Goal: Information Seeking & Learning: Find specific fact

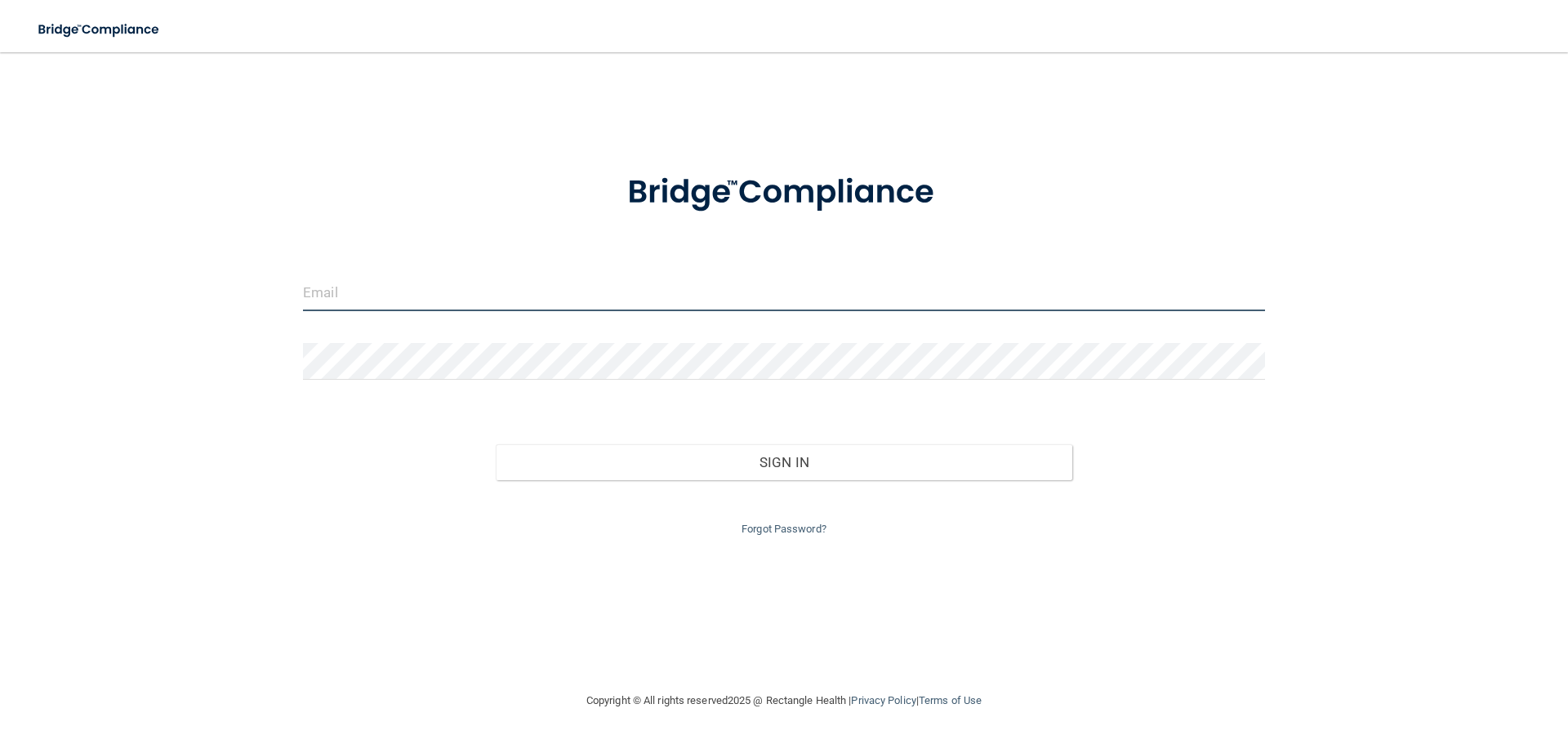
type input "[EMAIL_ADDRESS][DOMAIN_NAME]"
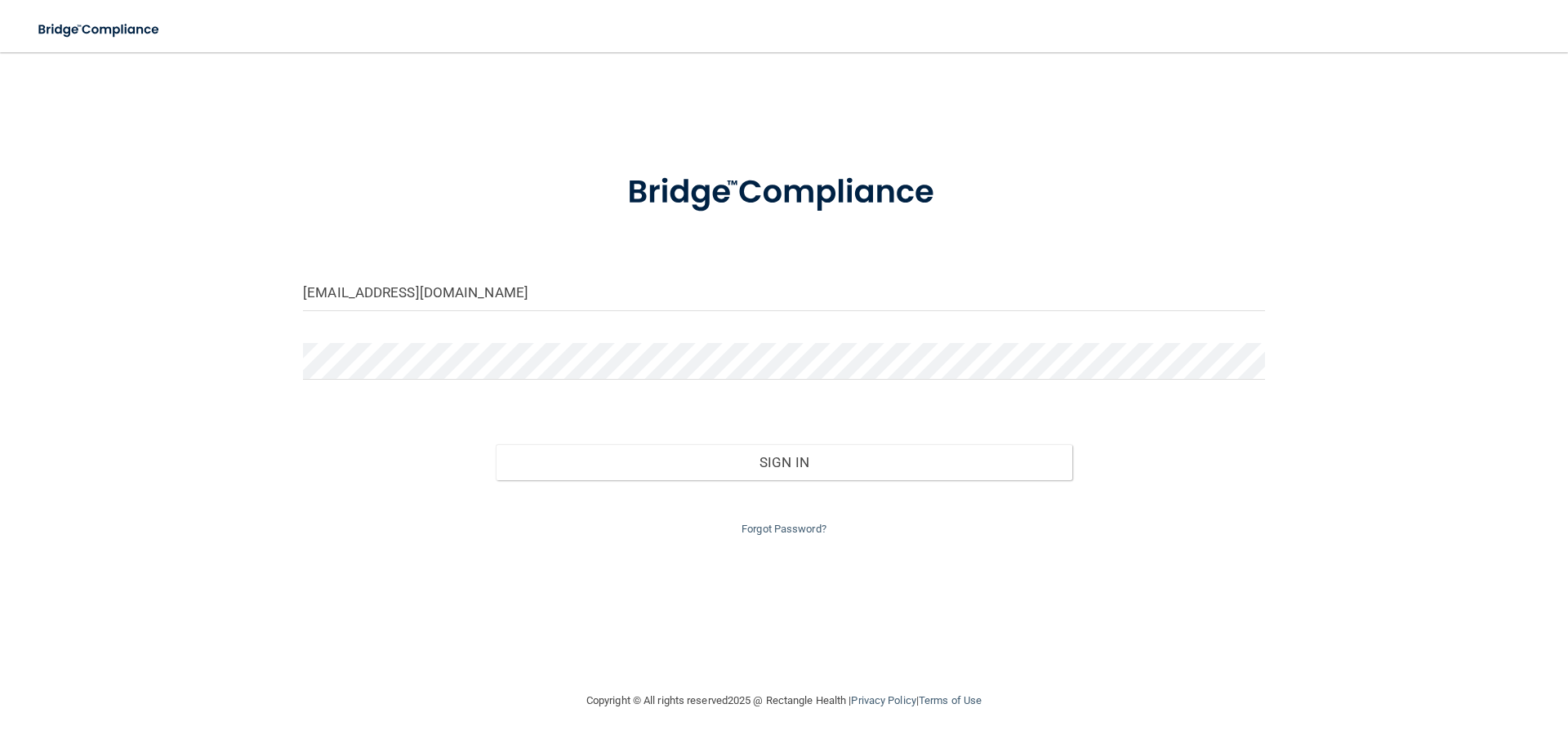
click at [832, 485] on div "Forgot Password?" at bounding box center [784, 509] width 987 height 59
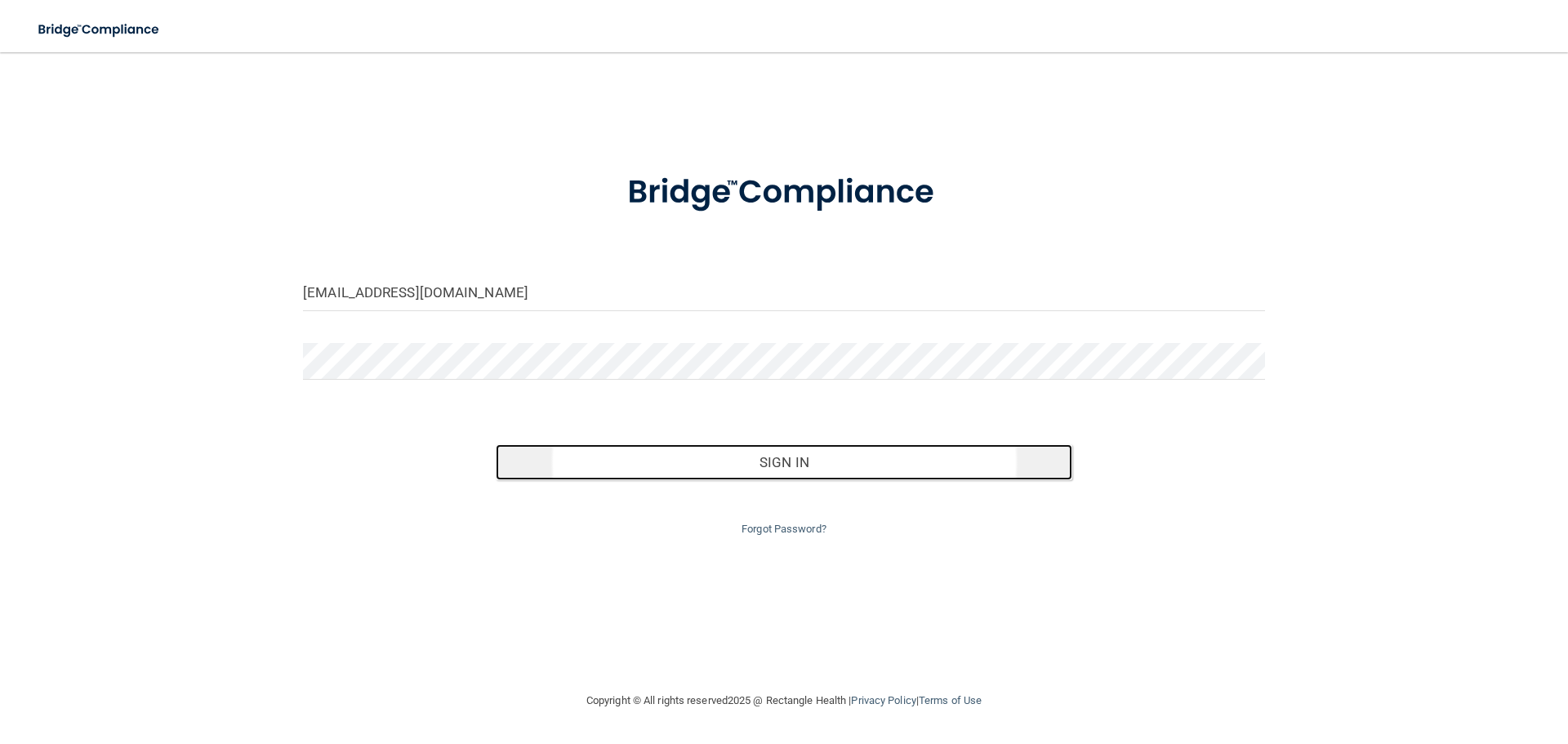
click at [838, 471] on button "Sign In" at bounding box center [784, 463] width 578 height 36
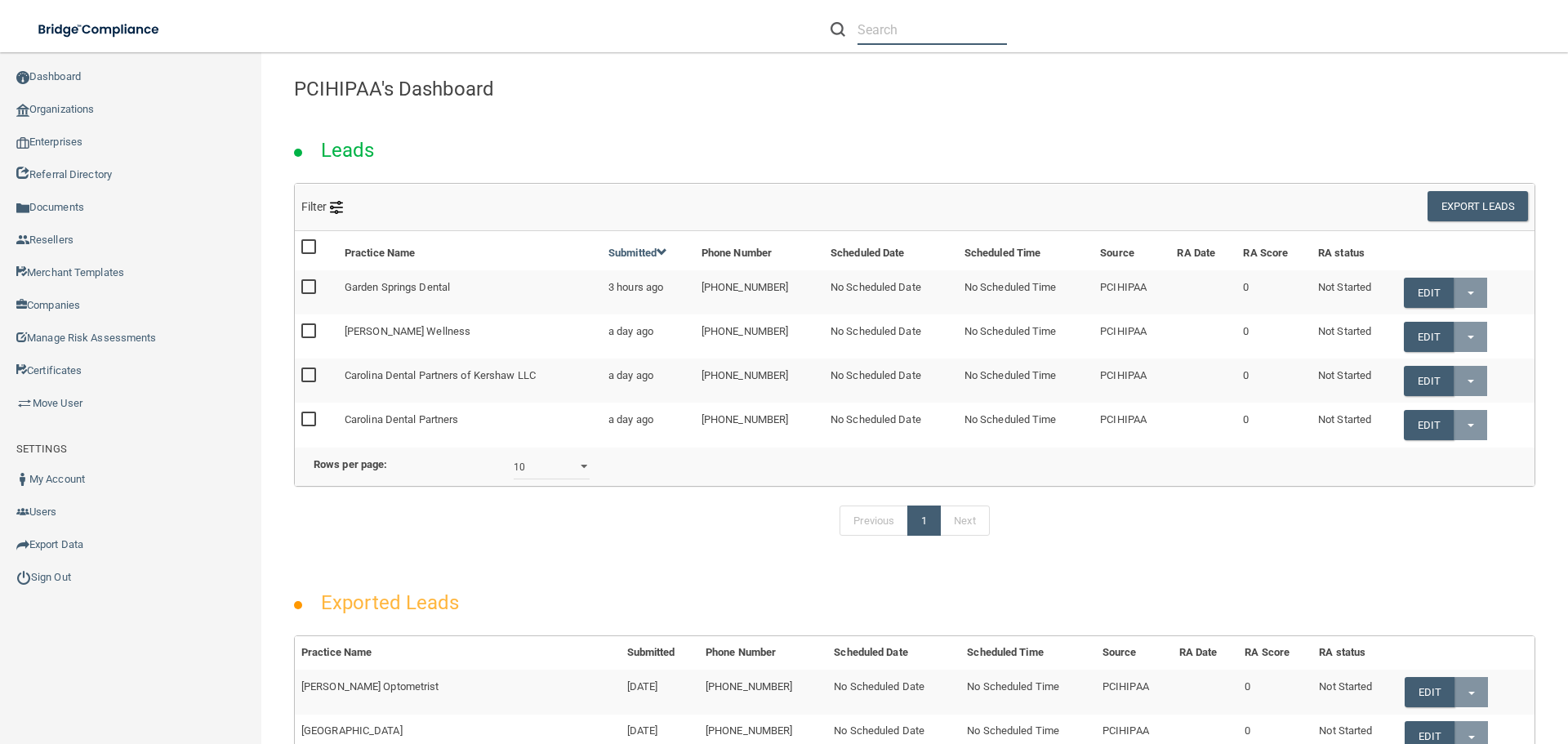
click at [918, 33] on input "text" at bounding box center [932, 29] width 149 height 30
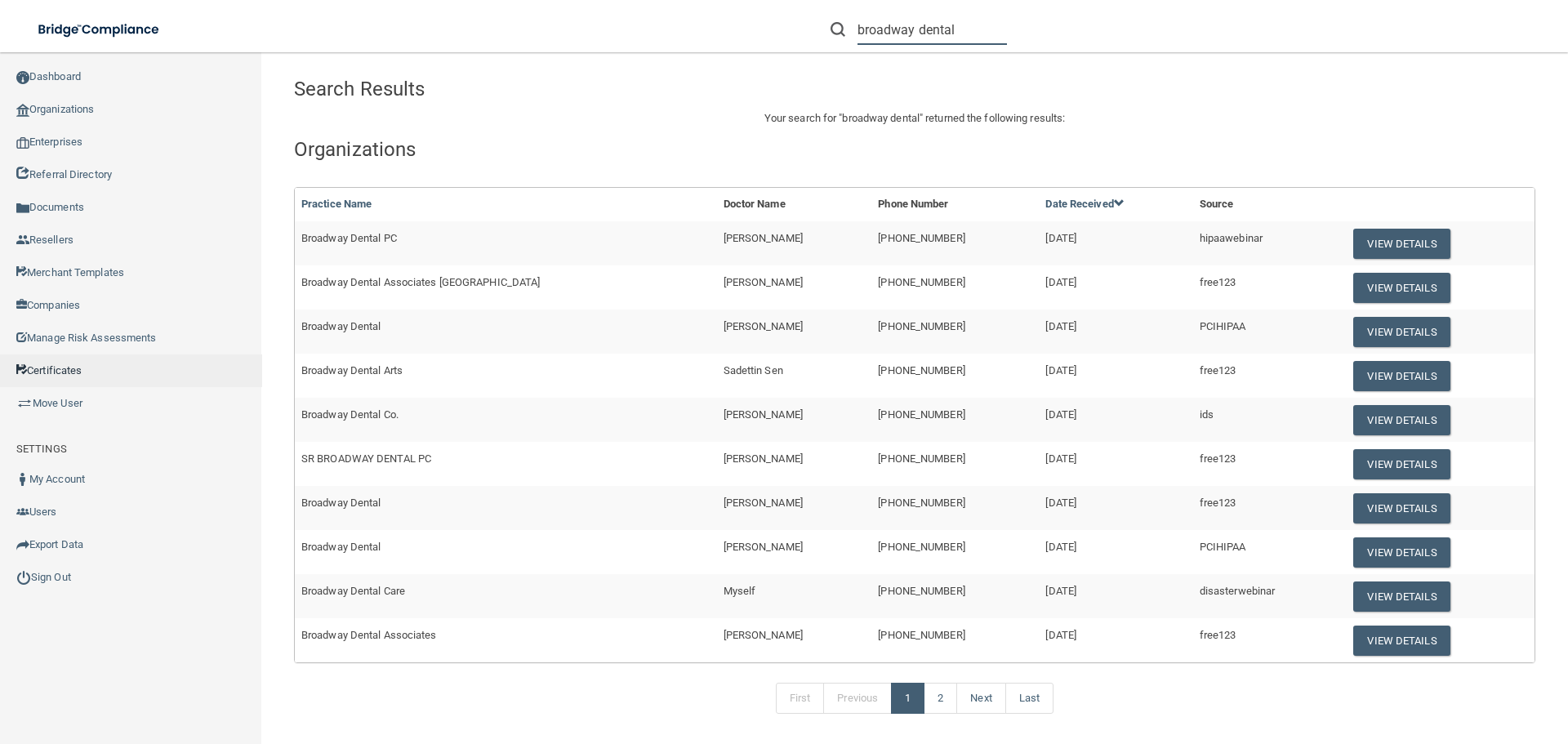
type input "broadway dental"
click at [1353, 548] on button "View Details" at bounding box center [1402, 552] width 96 height 30
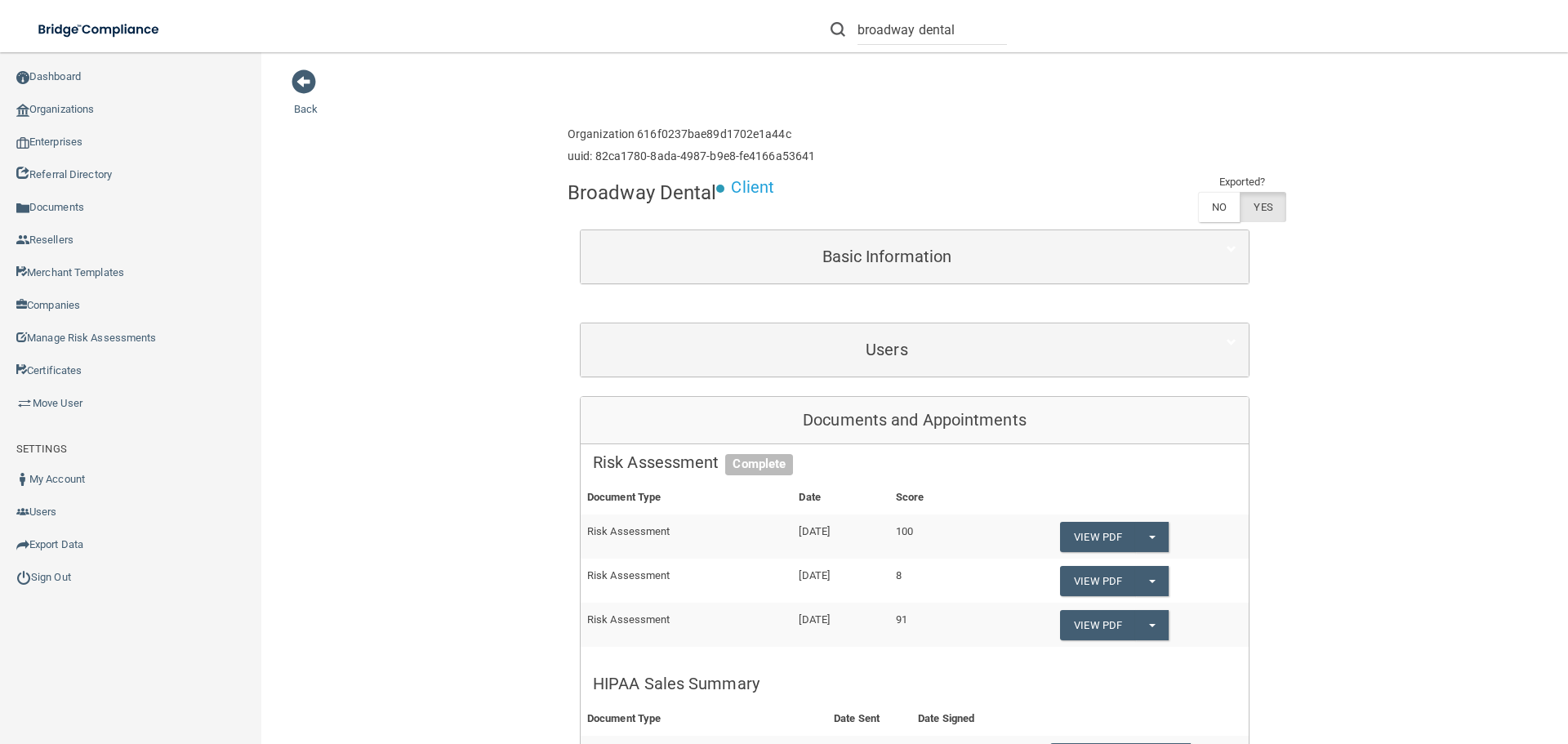
click at [829, 375] on div "Users" at bounding box center [914, 350] width 668 height 53
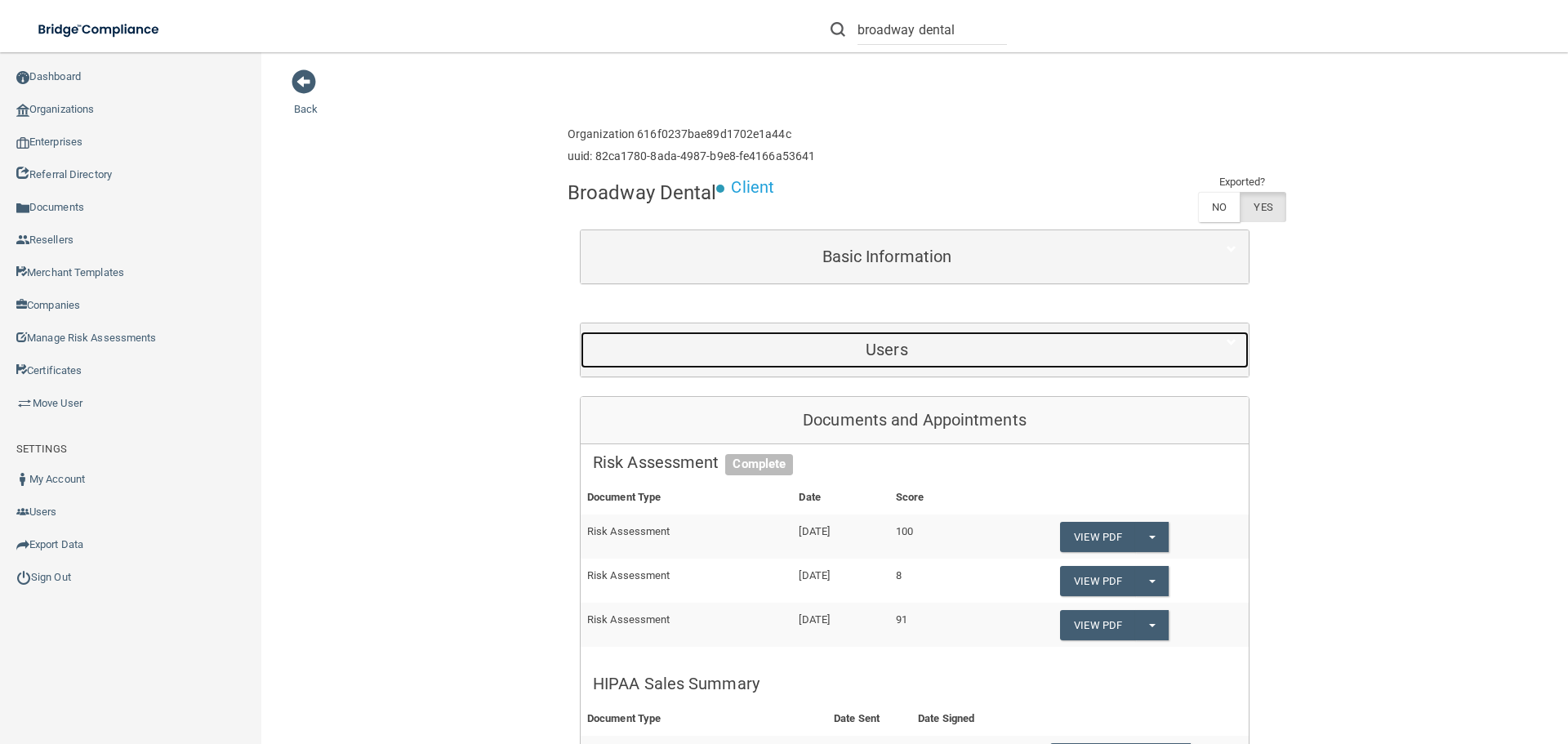
click at [845, 356] on h5 "Users" at bounding box center [887, 349] width 588 height 18
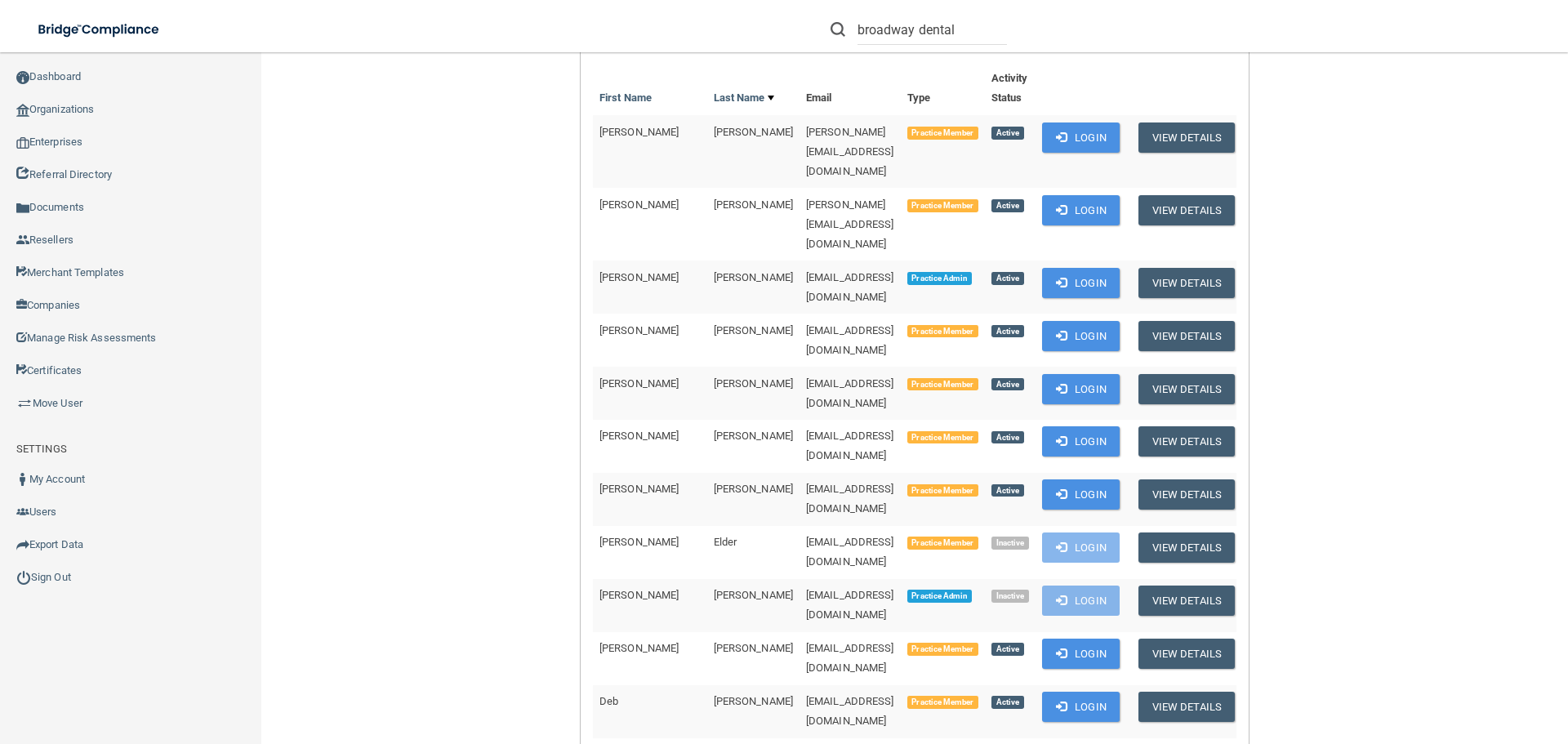
scroll to position [245, 0]
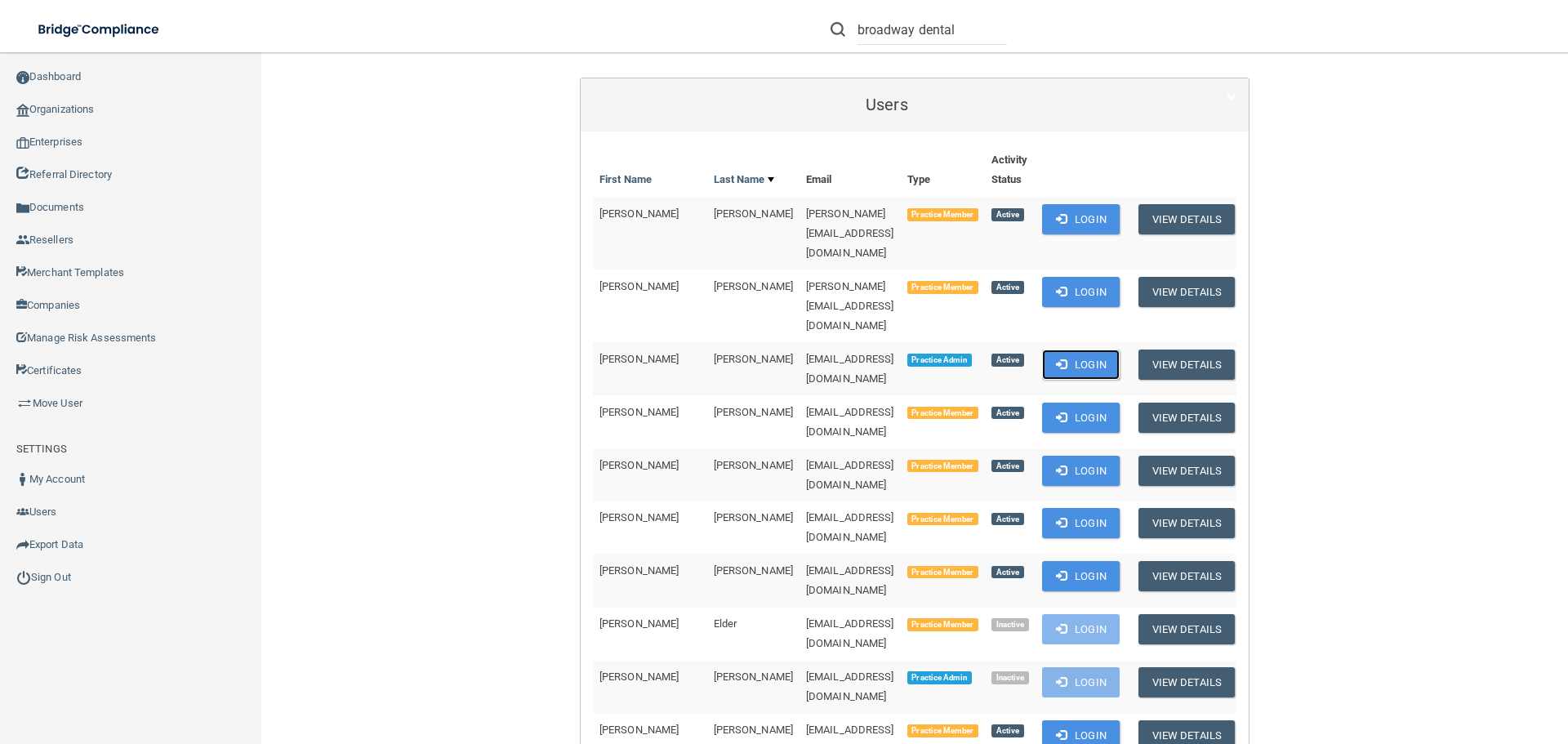
click at [1055, 349] on button "Login" at bounding box center [1081, 364] width 77 height 30
click at [1093, 349] on button "Login" at bounding box center [1081, 364] width 77 height 30
click at [1064, 349] on button "Login" at bounding box center [1081, 364] width 77 height 30
drag, startPoint x: 1064, startPoint y: 307, endPoint x: 1407, endPoint y: 424, distance: 362.4
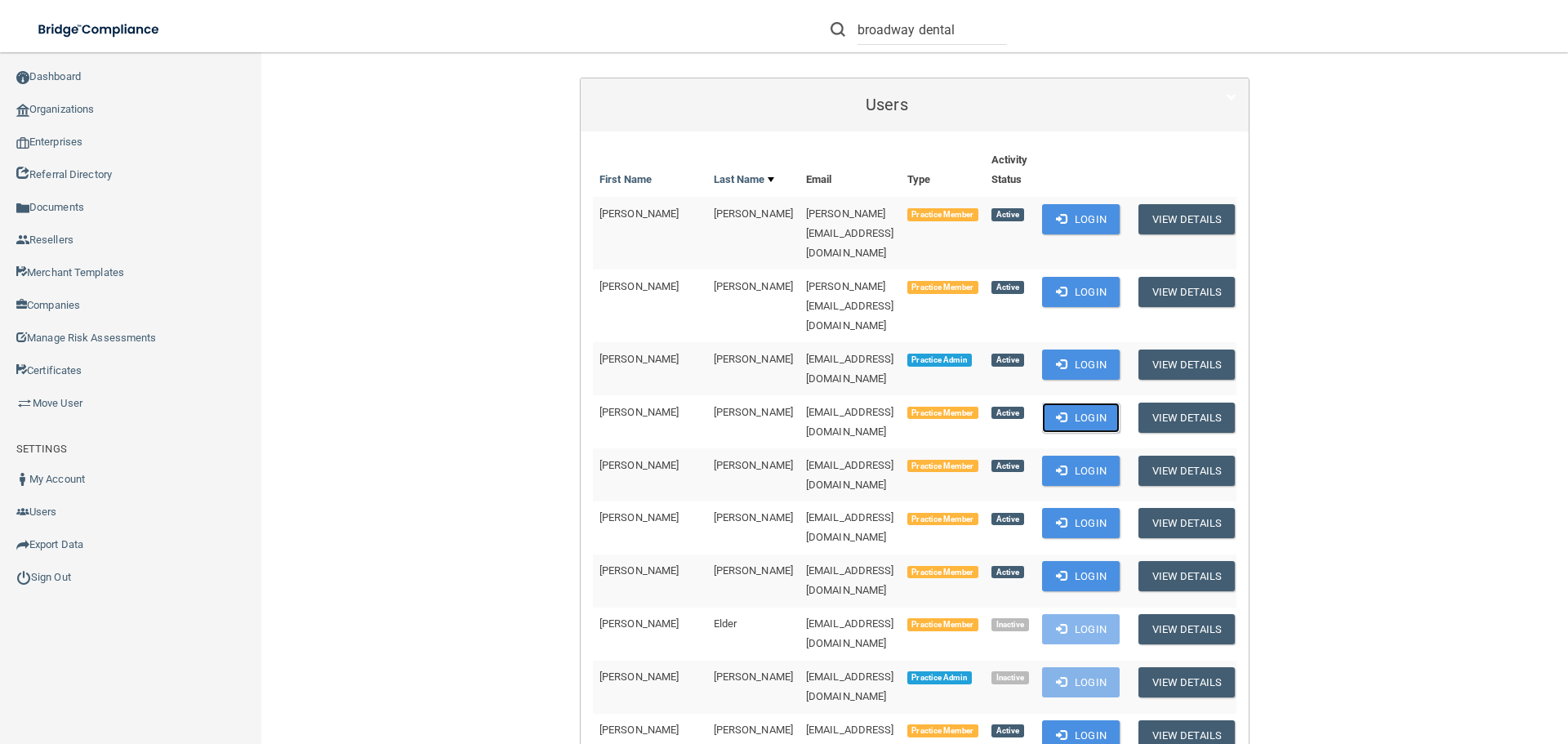
click at [1069, 403] on button "Login" at bounding box center [1081, 417] width 77 height 30
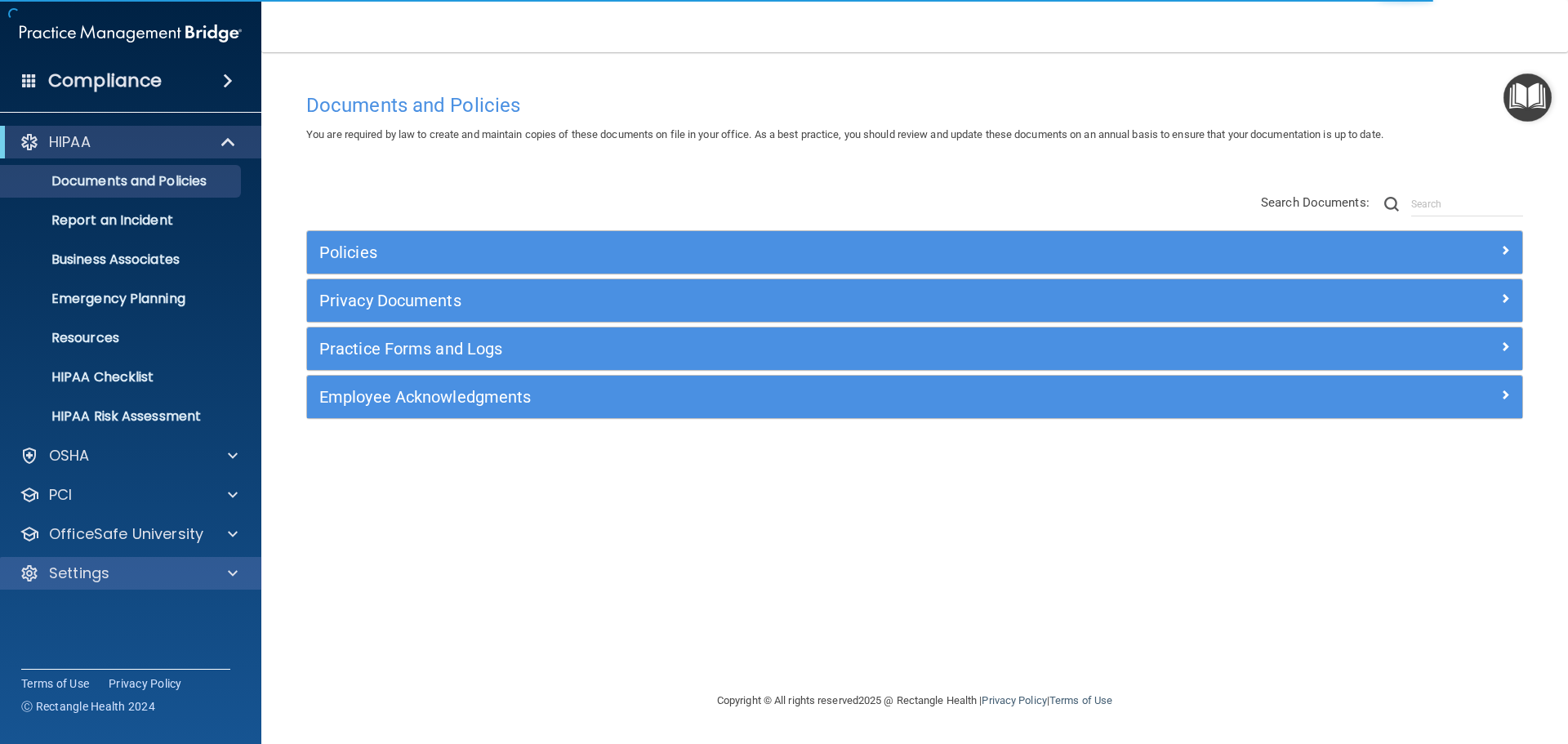
click at [196, 561] on div "Settings" at bounding box center [131, 573] width 262 height 33
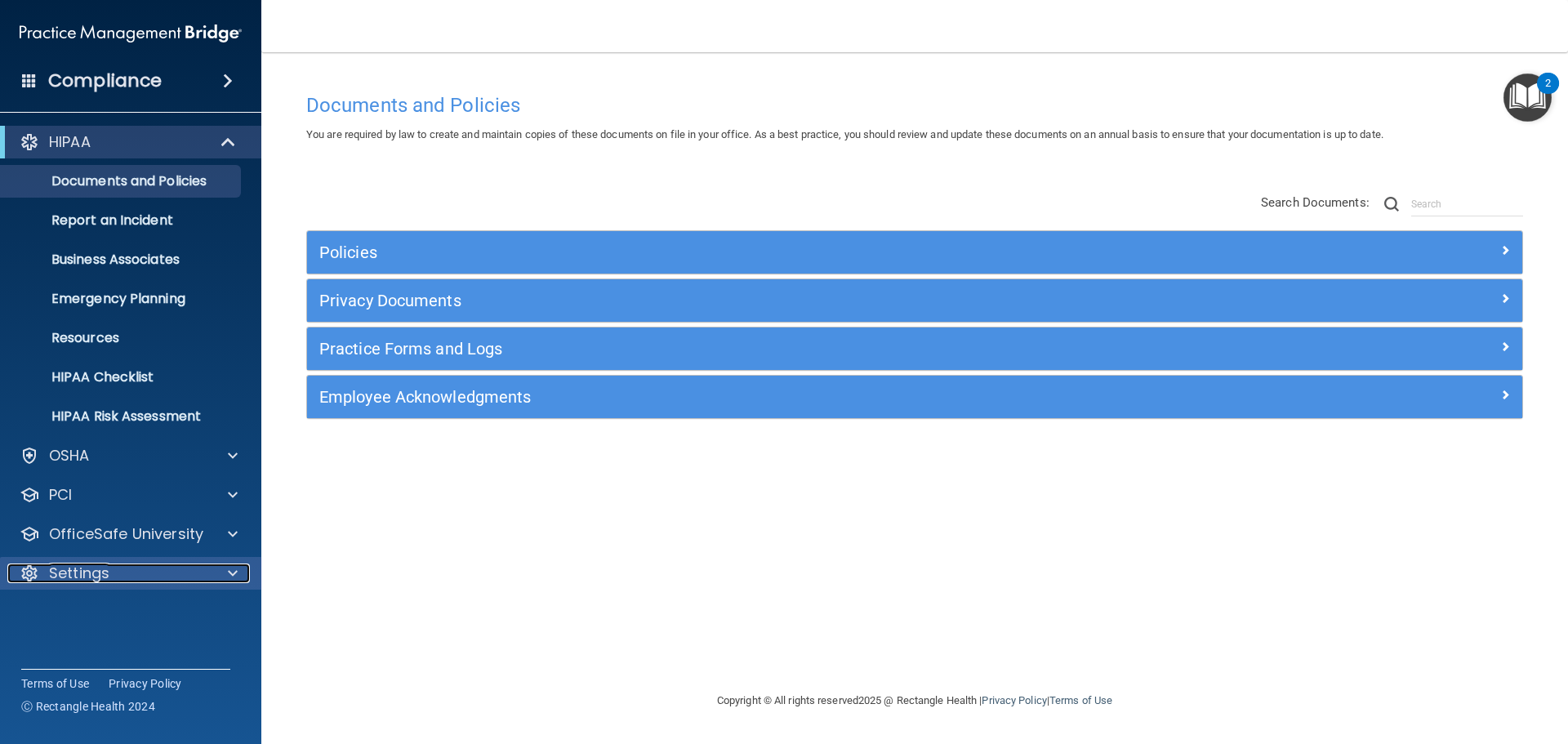
click at [229, 571] on span at bounding box center [233, 574] width 10 height 20
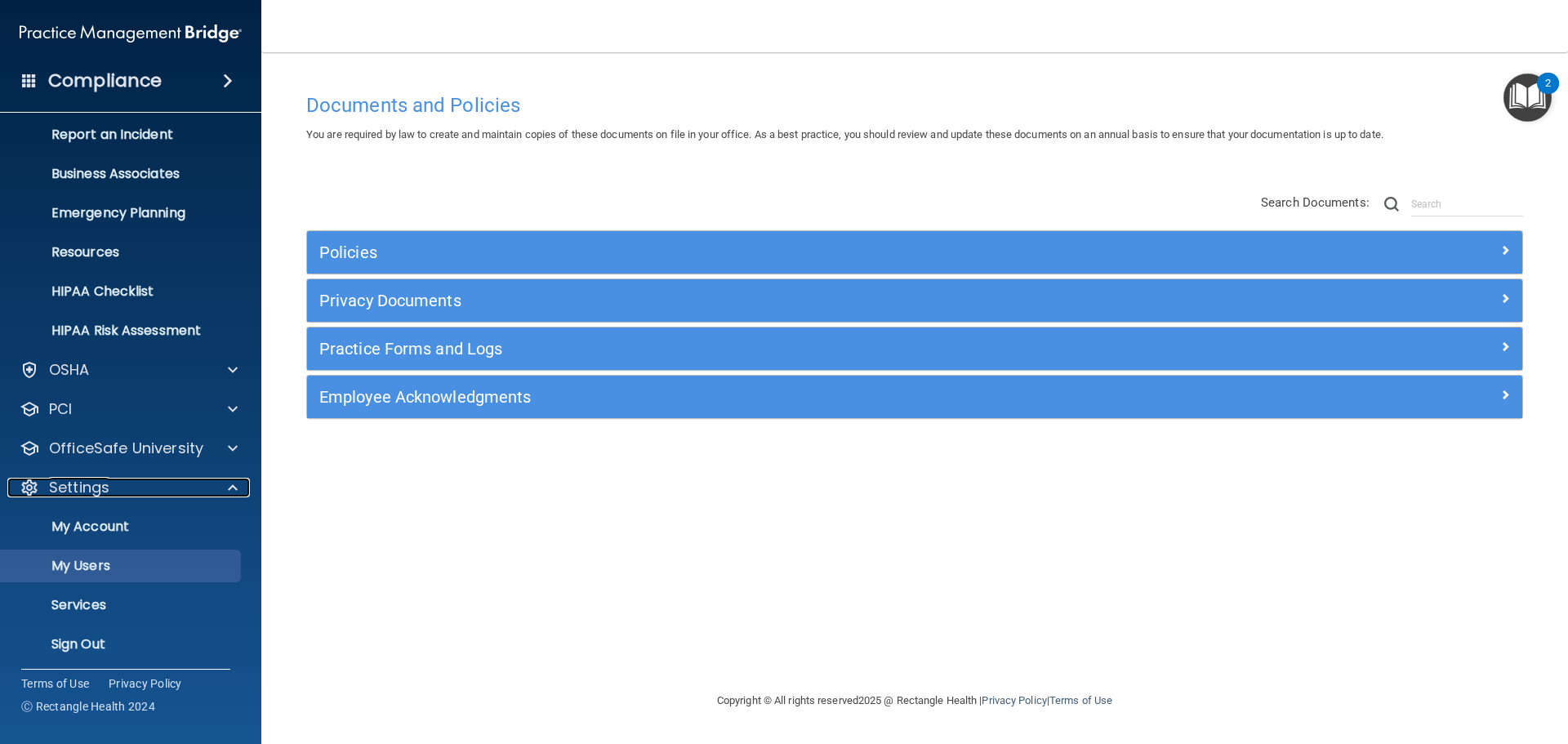
scroll to position [91, 0]
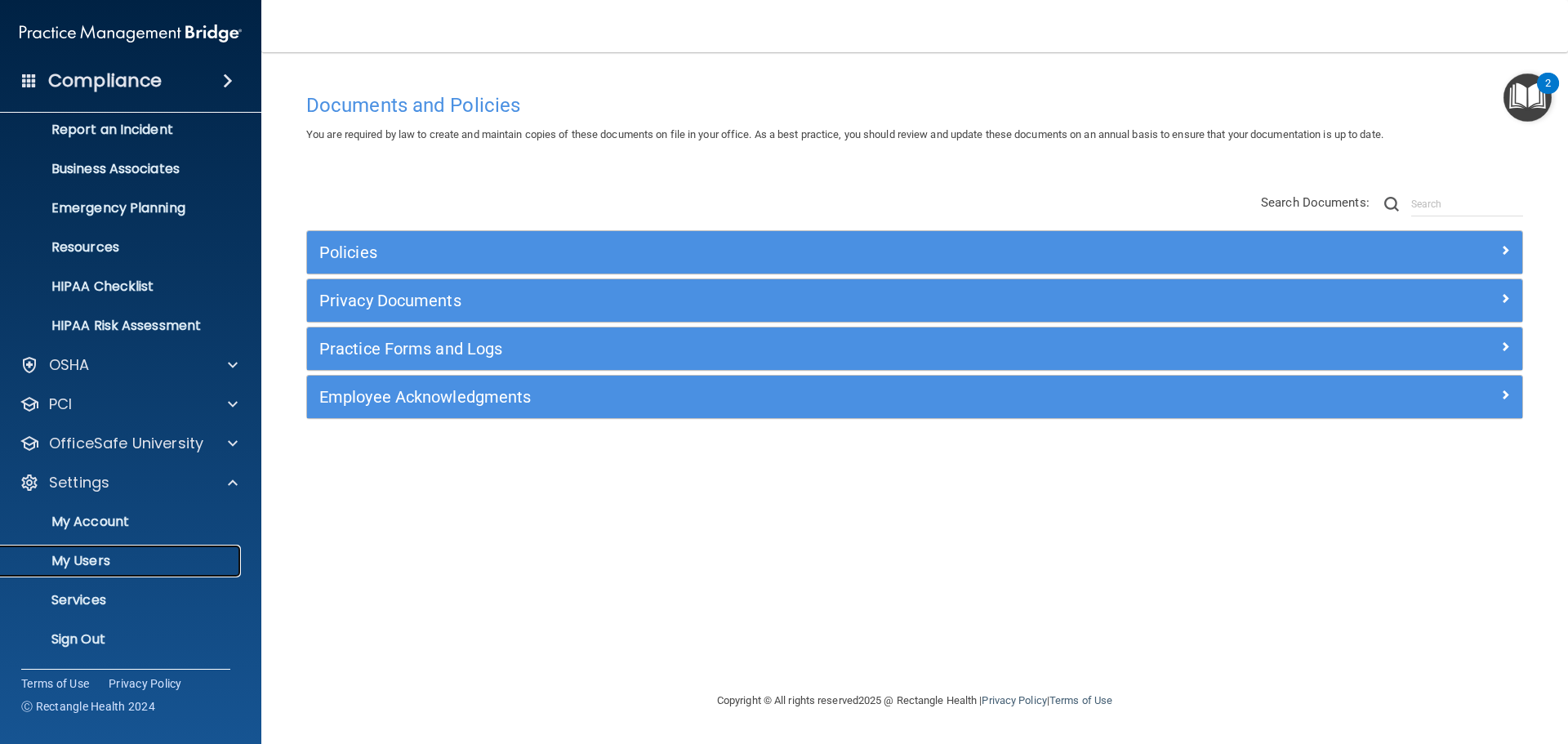
click at [116, 550] on link "My Users" at bounding box center [112, 561] width 257 height 33
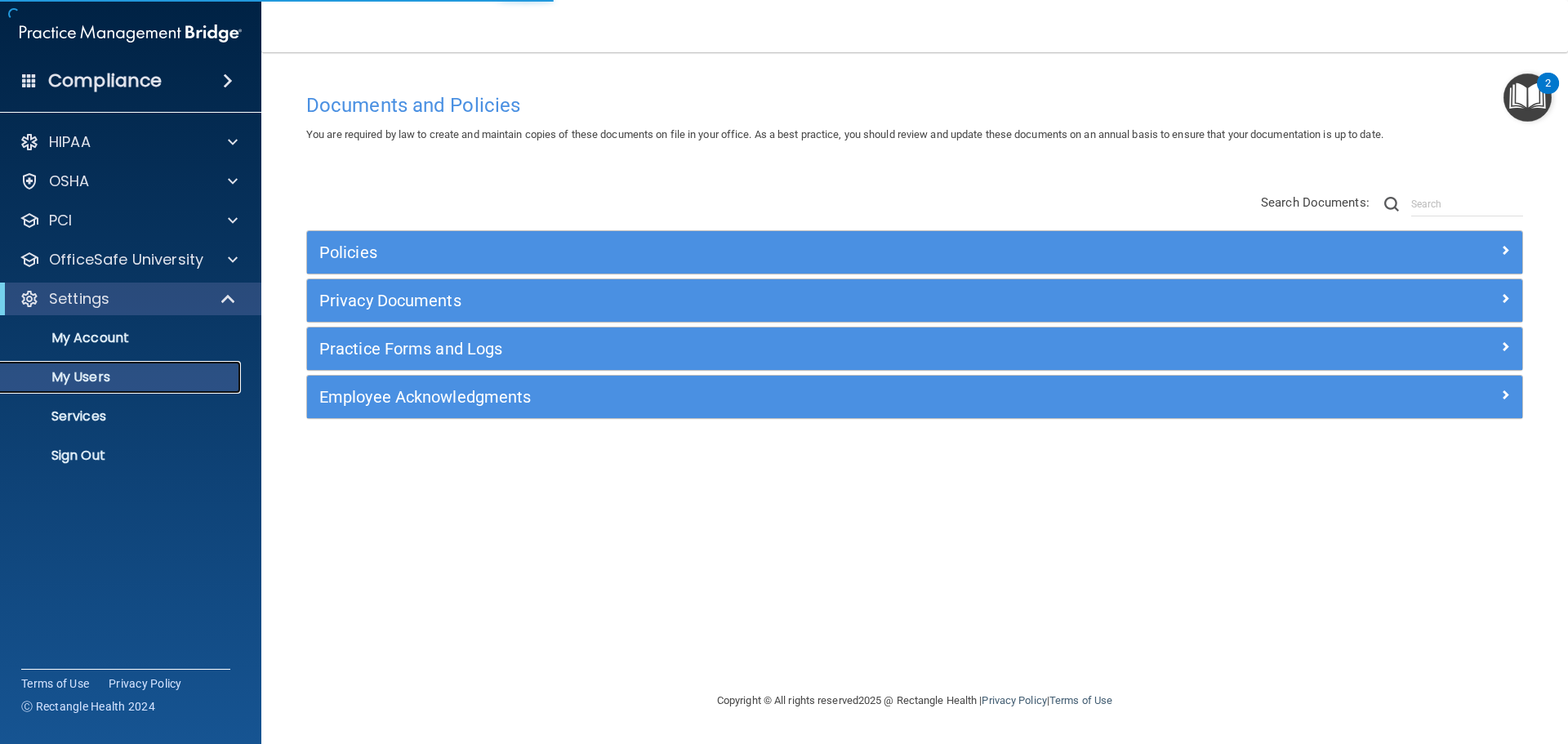
select select "20"
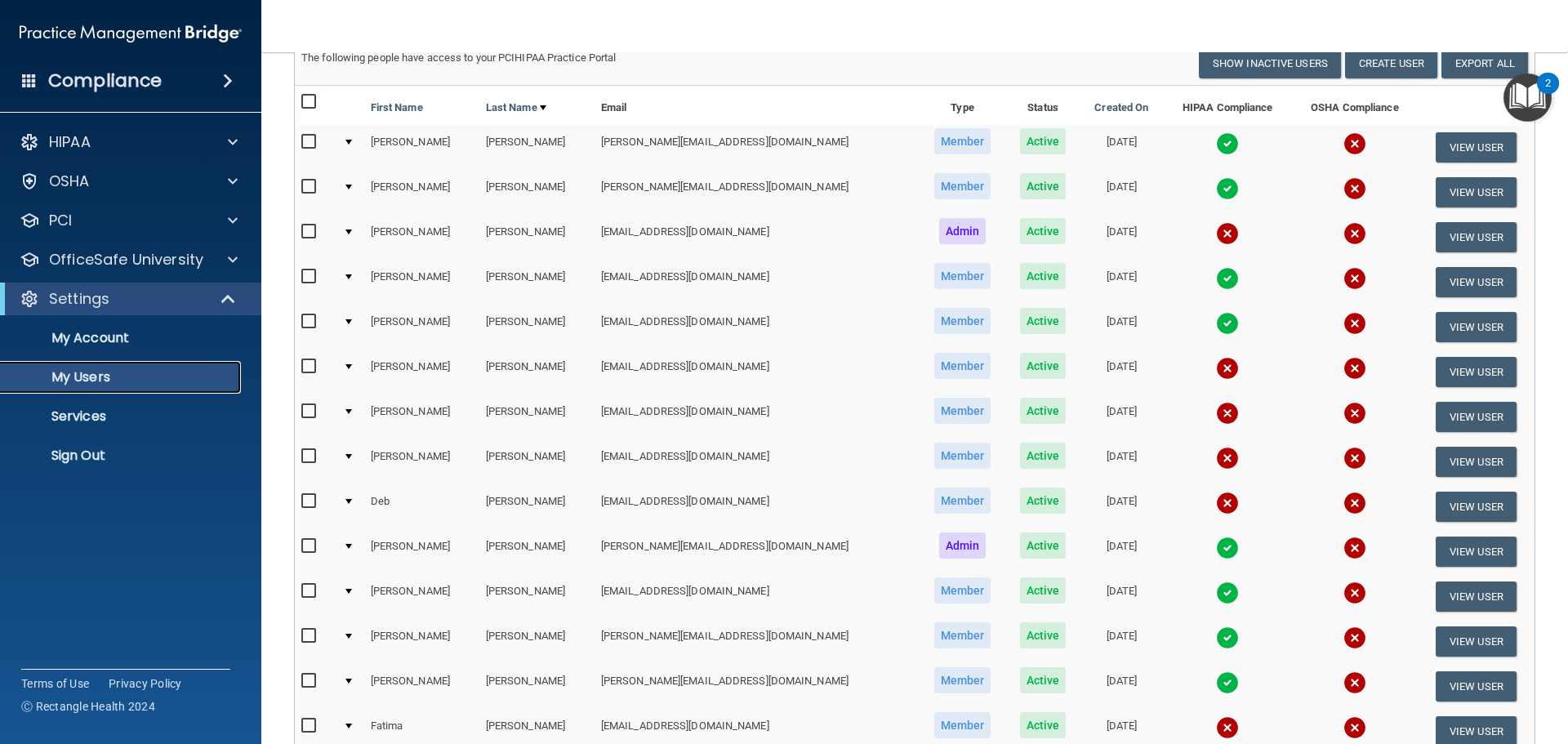
scroll to position [164, 0]
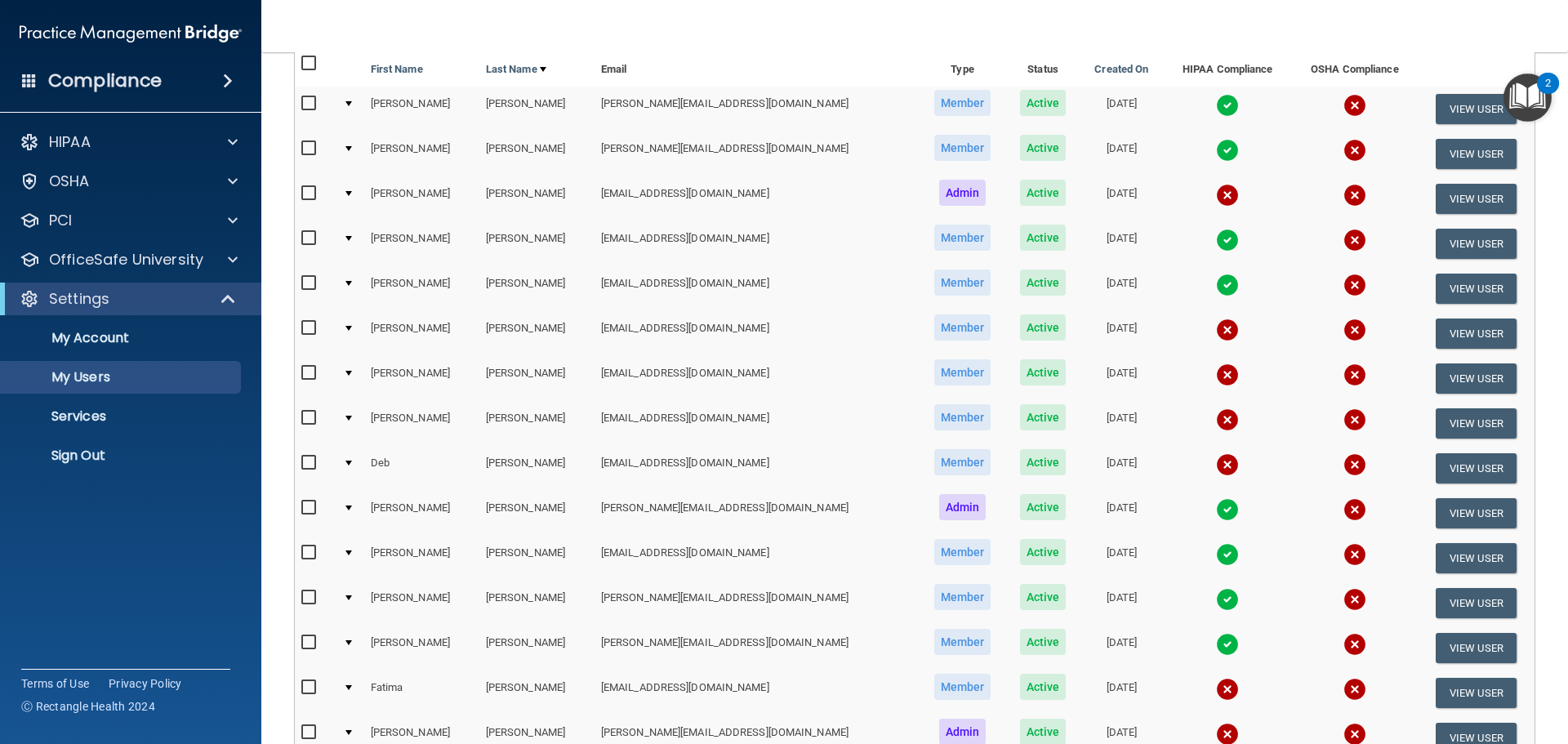
click at [1216, 376] on img at bounding box center [1227, 375] width 23 height 23
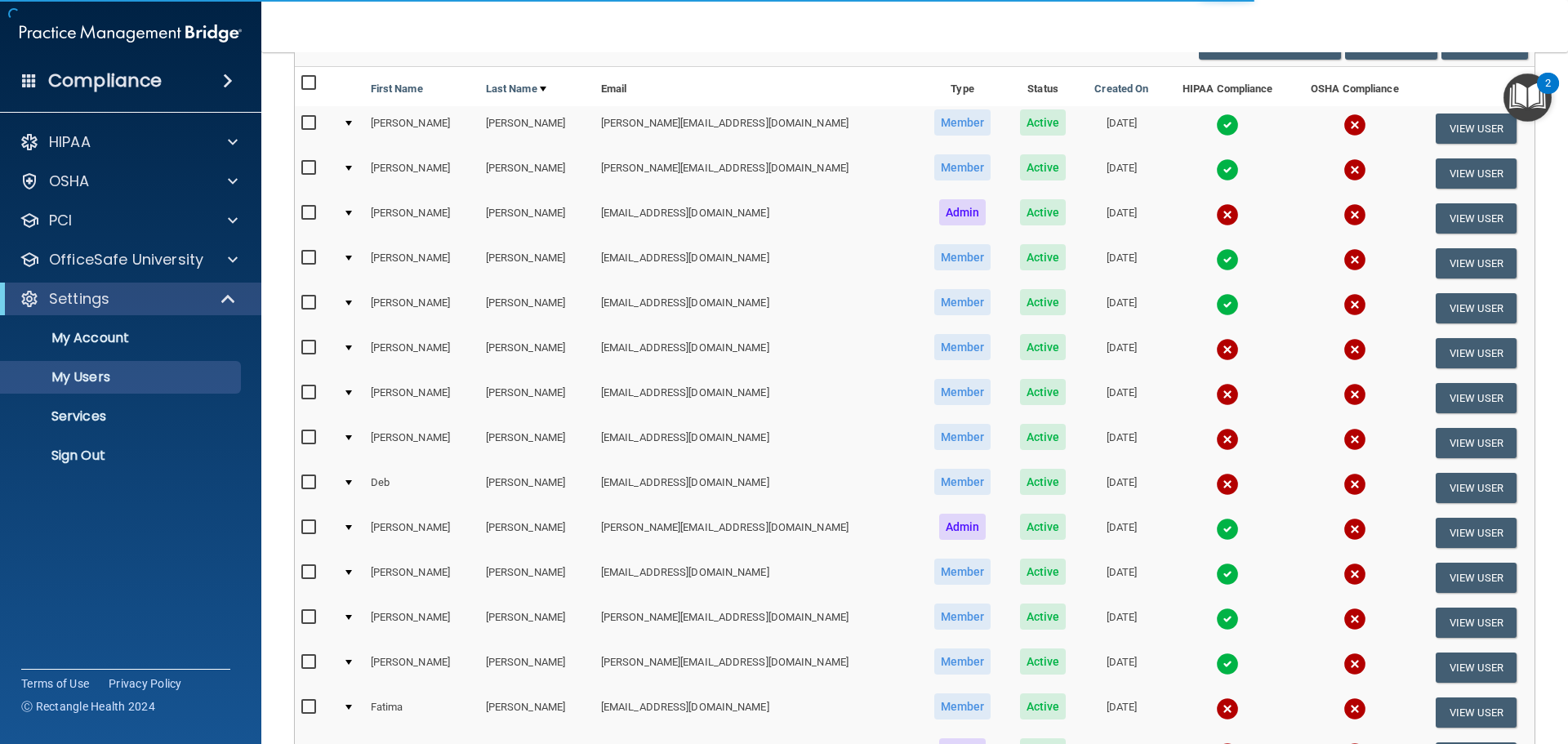
click at [1216, 397] on img at bounding box center [1227, 394] width 23 height 23
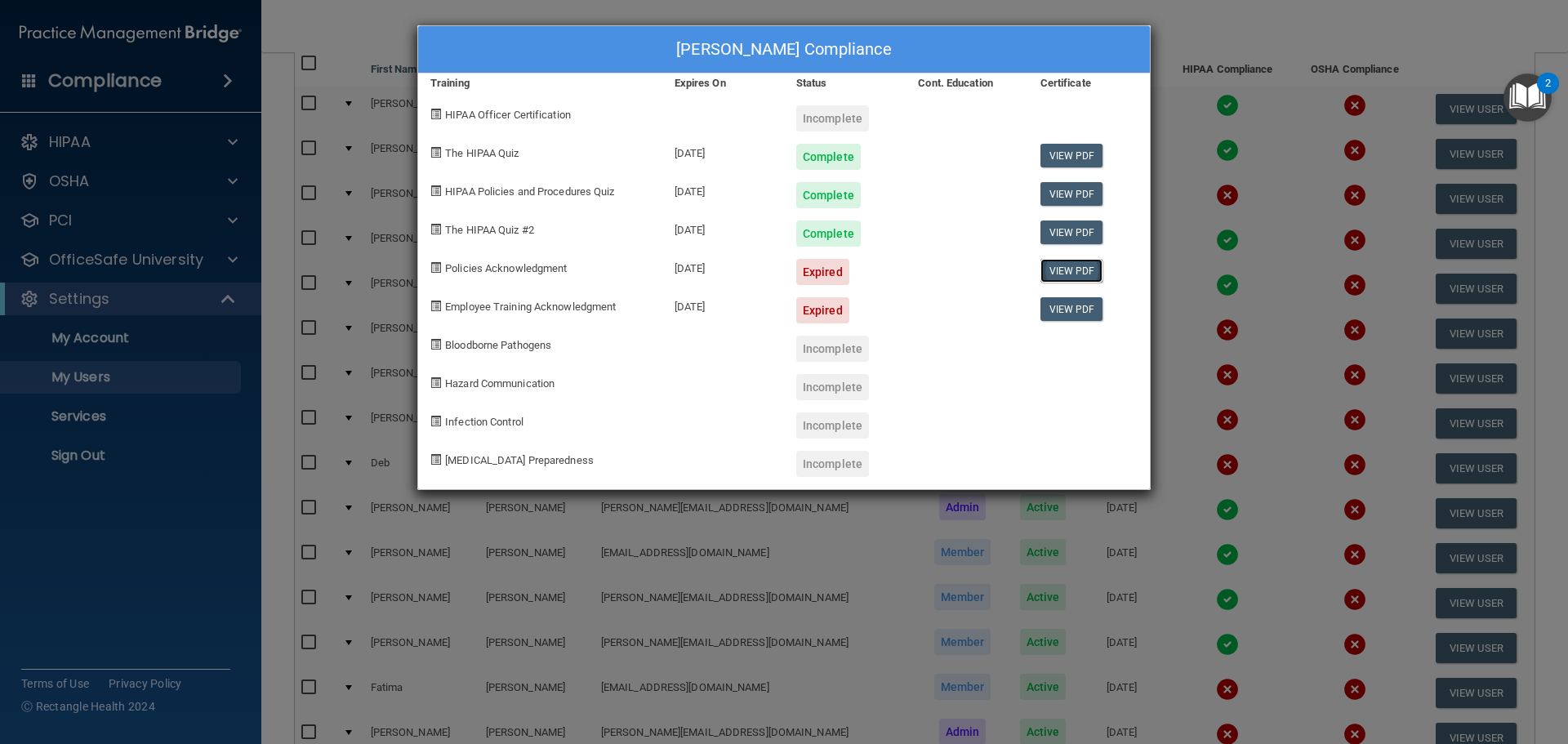
click at [1070, 264] on link "View PDF" at bounding box center [1071, 271] width 63 height 24
click at [1061, 305] on link "View PDF" at bounding box center [1071, 309] width 63 height 24
click at [808, 254] on div "Expired" at bounding box center [845, 266] width 122 height 38
click at [812, 269] on div "Expired" at bounding box center [823, 272] width 53 height 26
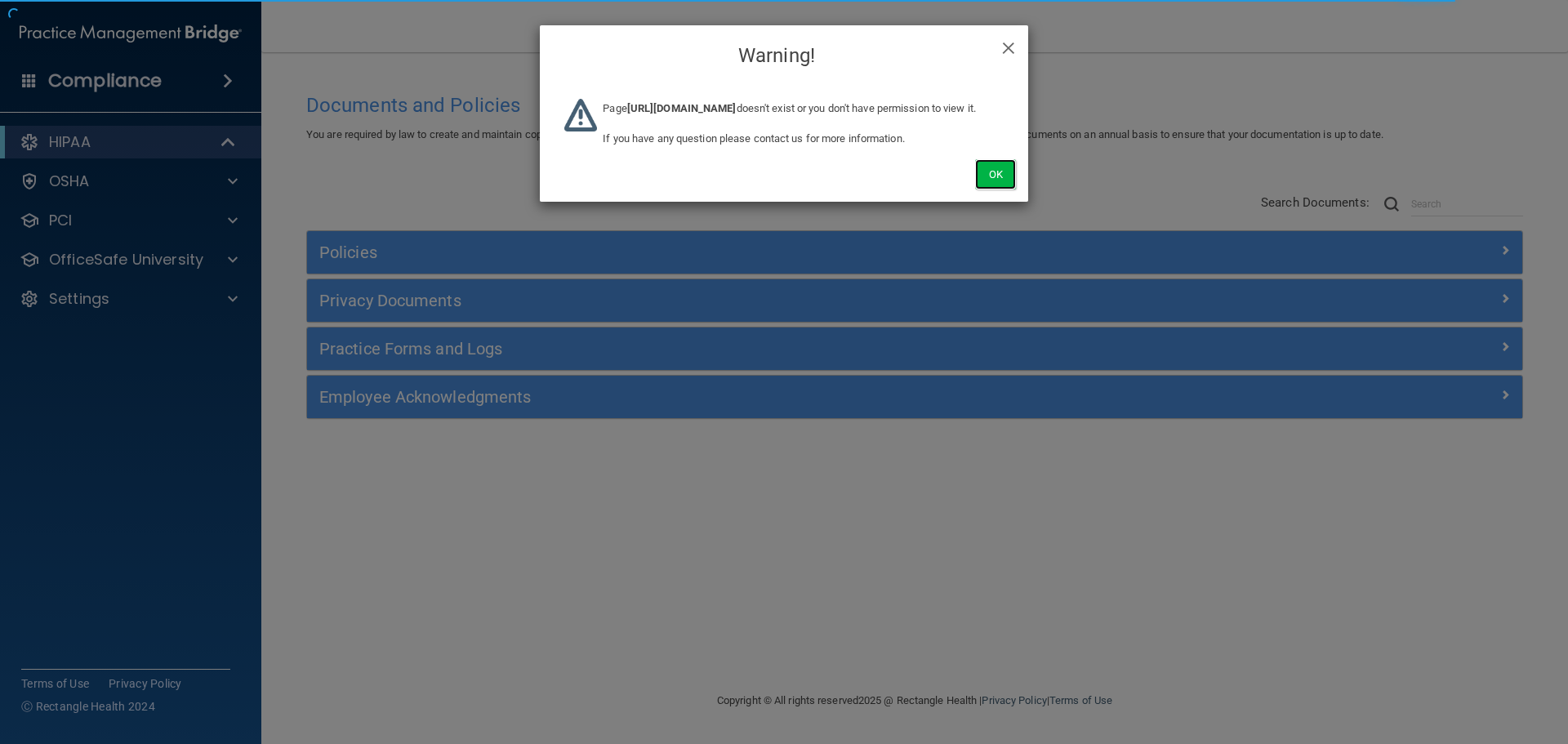
drag, startPoint x: 1005, startPoint y: 188, endPoint x: 958, endPoint y: 212, distance: 52.8
click at [1005, 188] on button "Ok" at bounding box center [995, 174] width 41 height 30
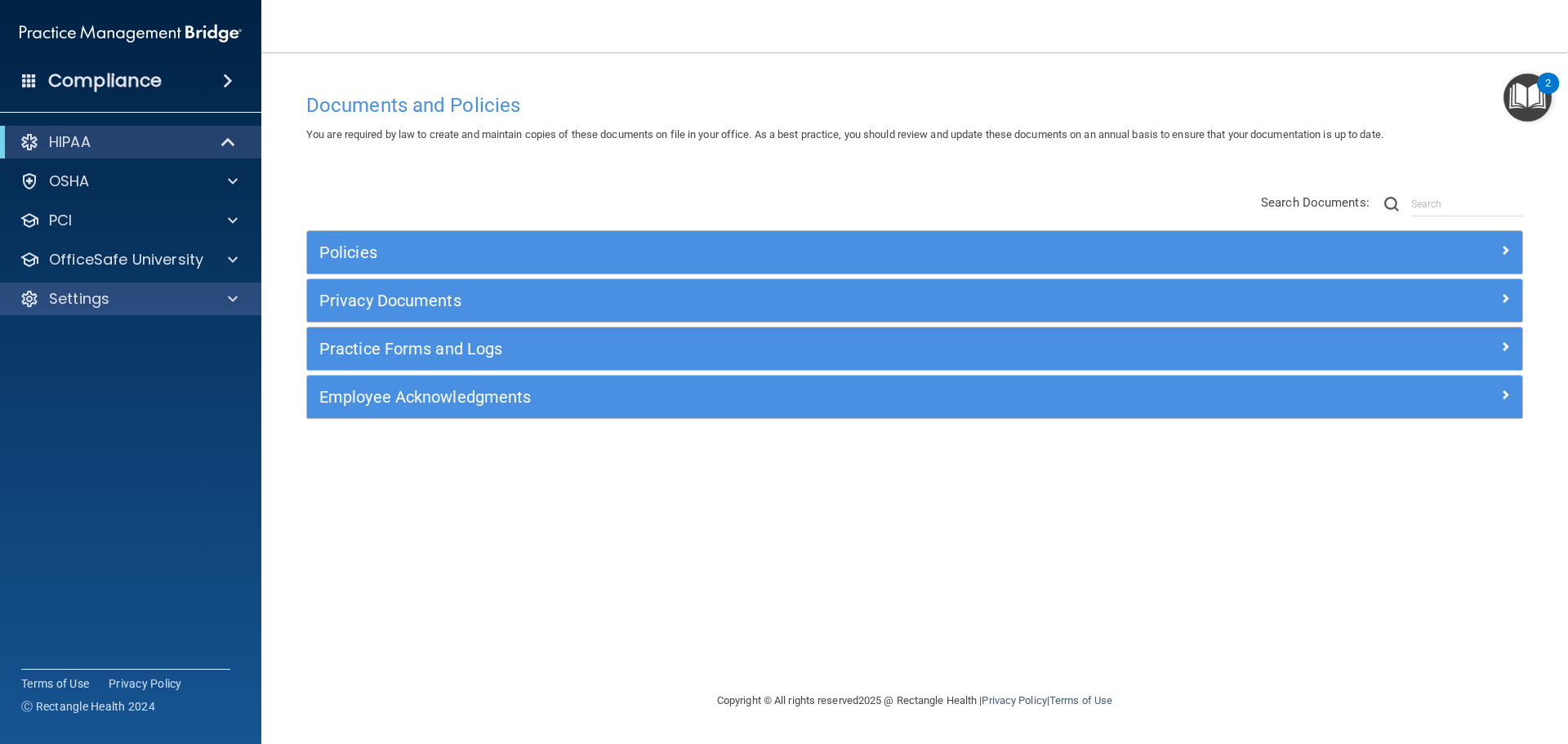
click at [221, 288] on div "Settings" at bounding box center [131, 299] width 262 height 33
click at [227, 292] on div at bounding box center [230, 299] width 41 height 20
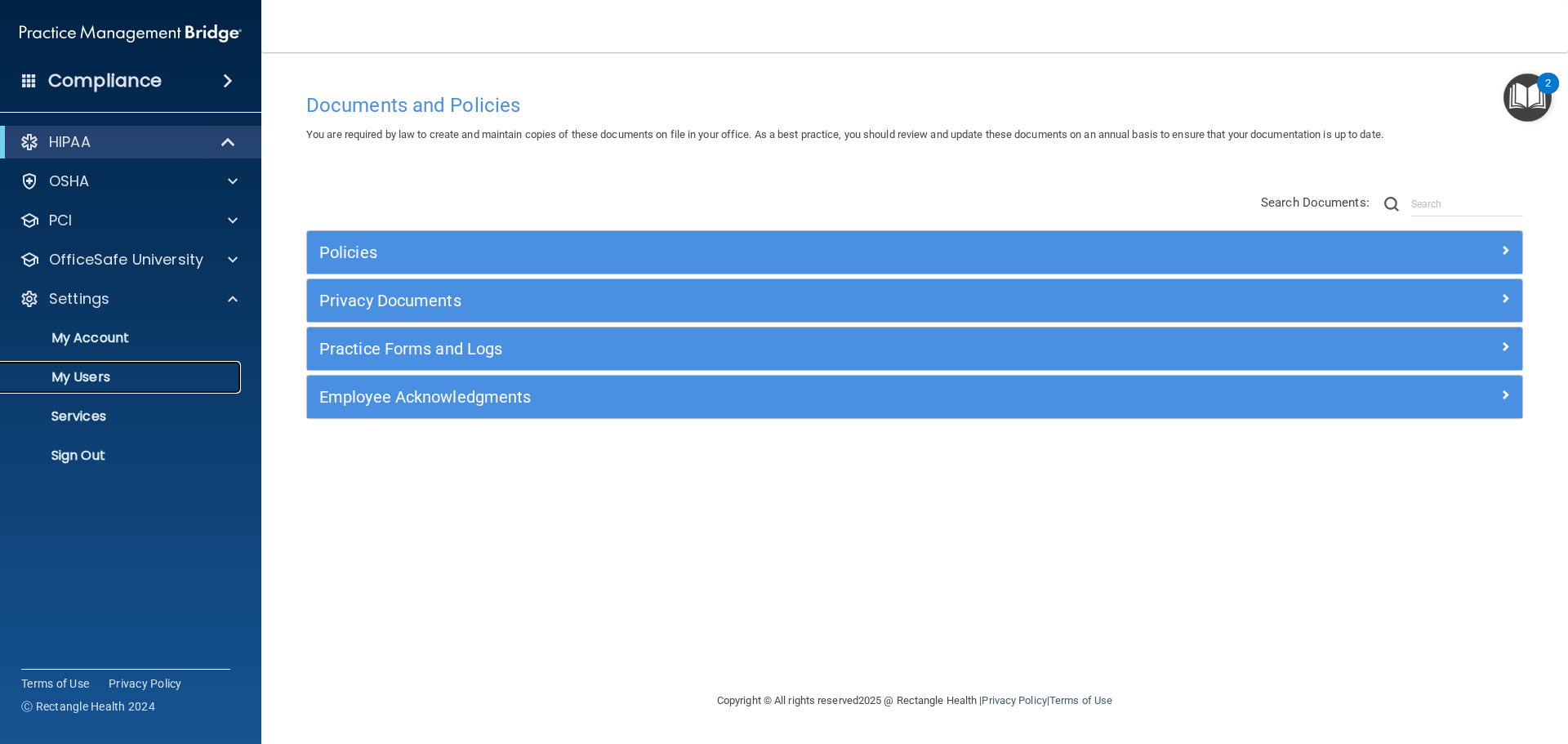
click at [103, 378] on p "My Users" at bounding box center [122, 377] width 223 height 16
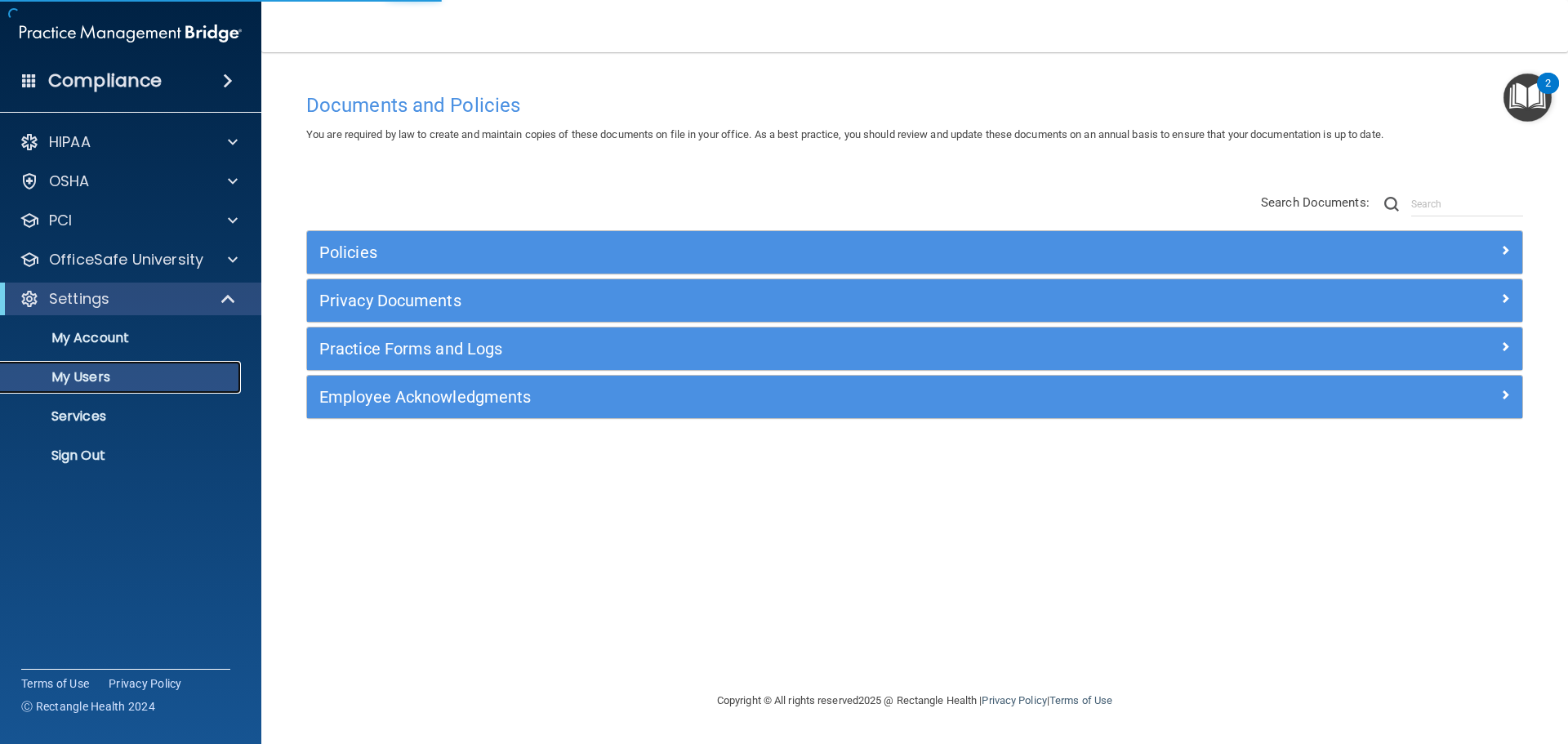
select select "20"
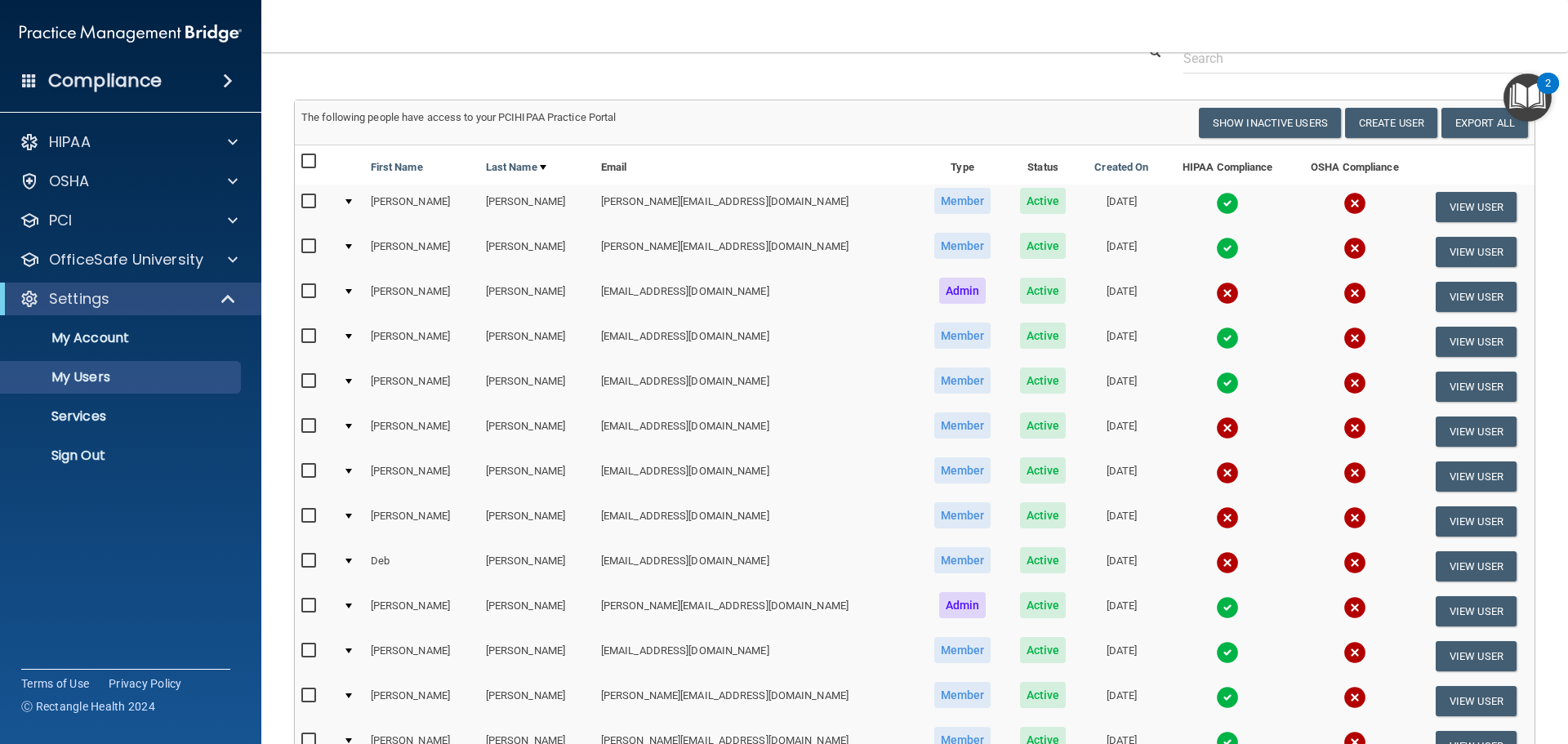
scroll to position [245, 0]
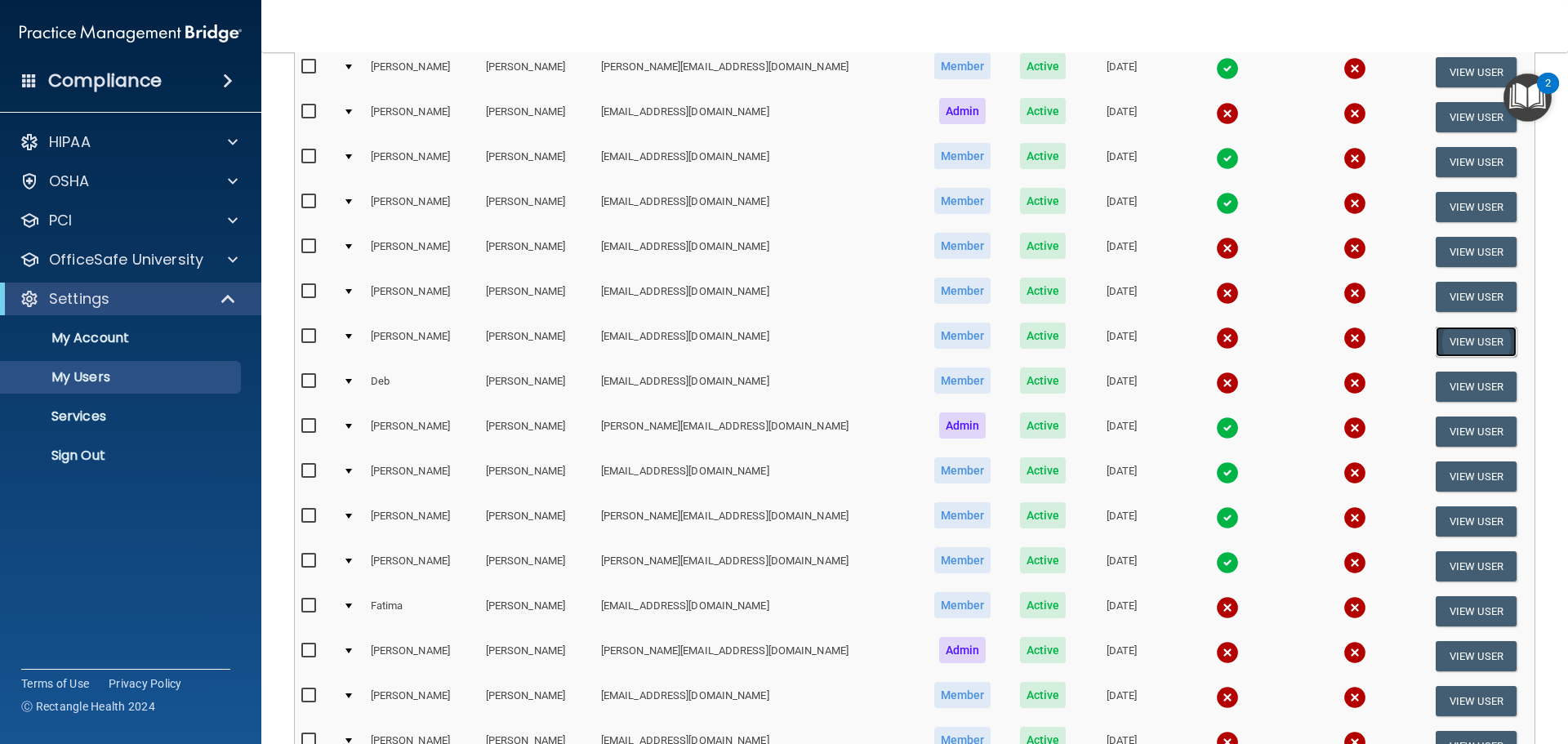
click at [1459, 335] on button "View User" at bounding box center [1476, 341] width 81 height 30
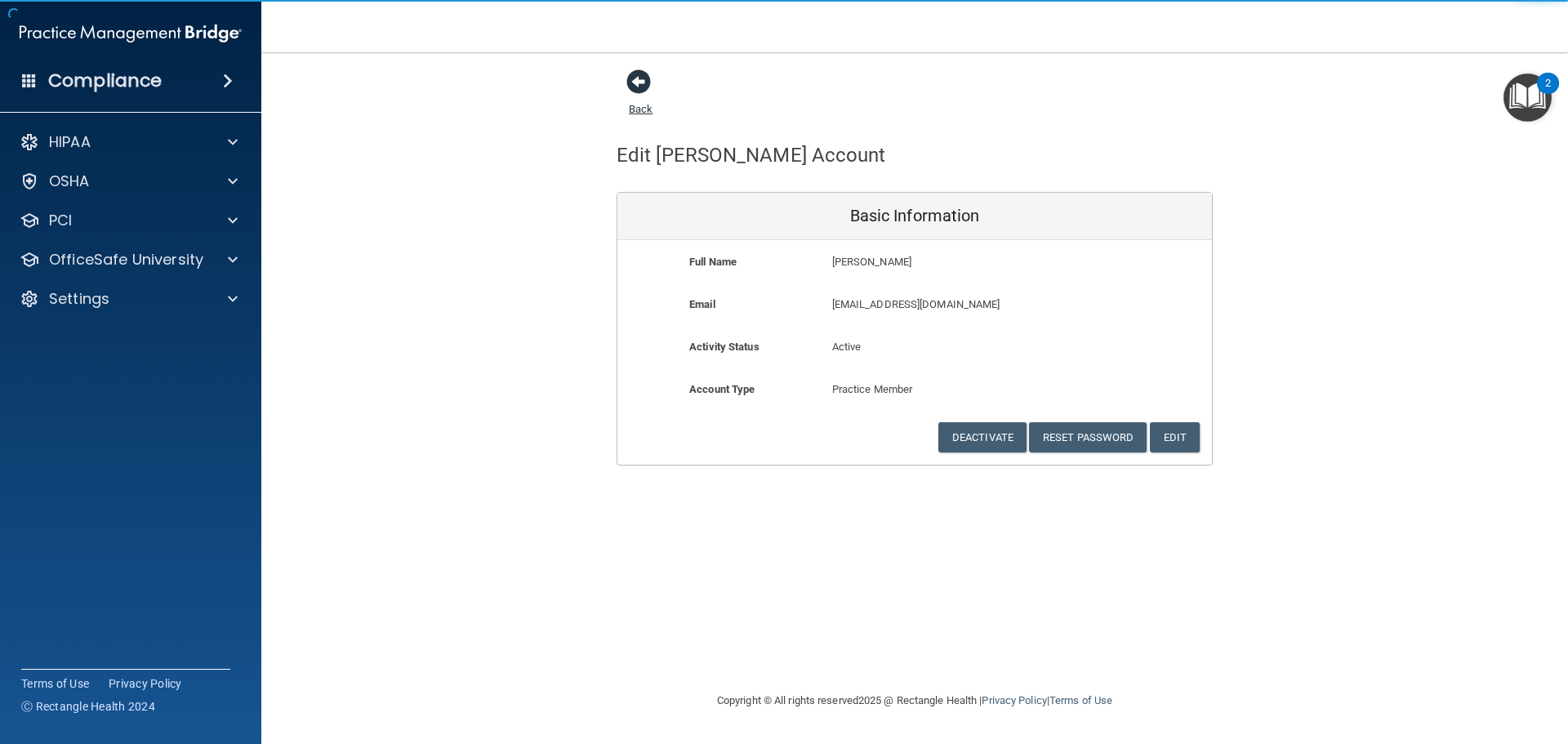
click at [651, 75] on span at bounding box center [638, 81] width 25 height 25
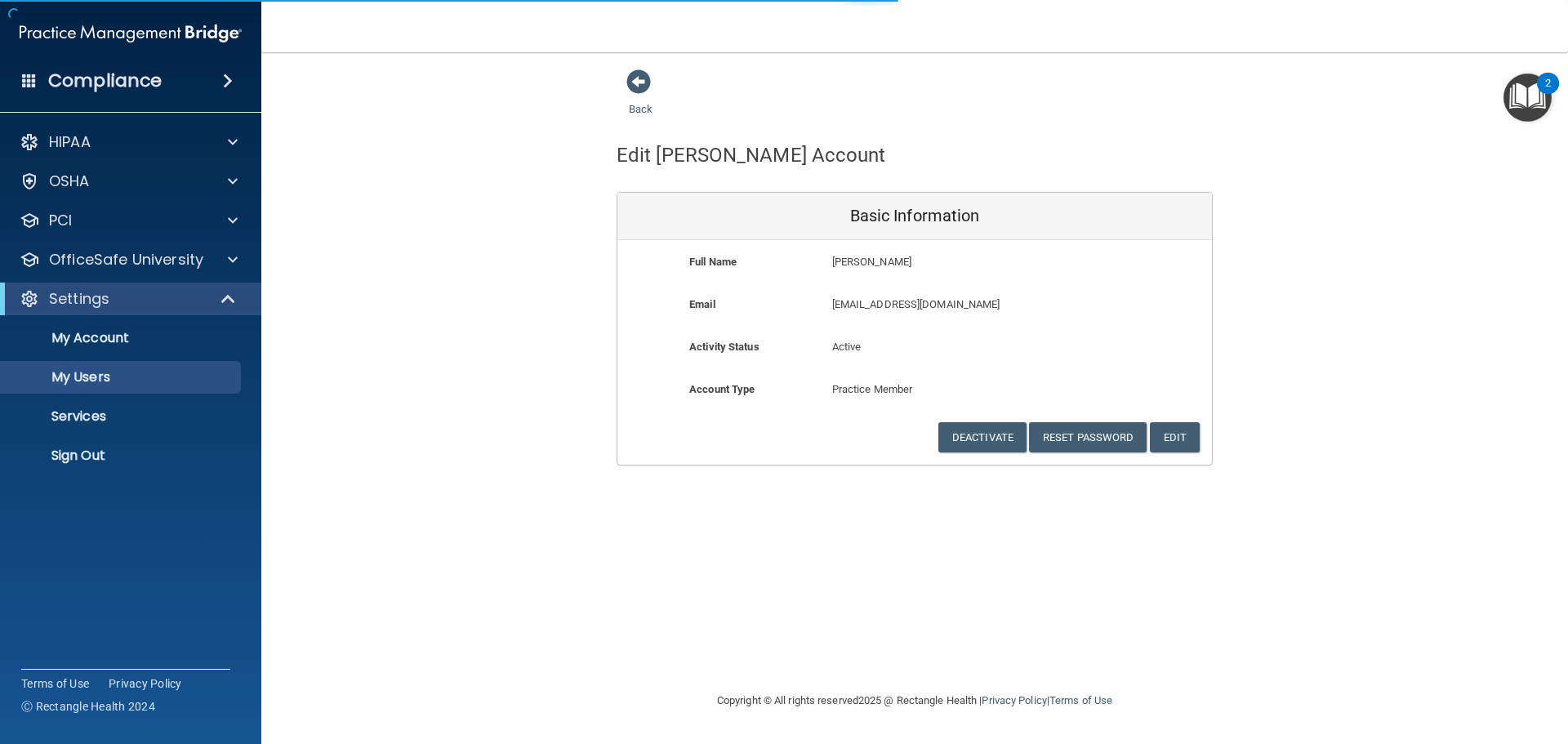
select select "20"
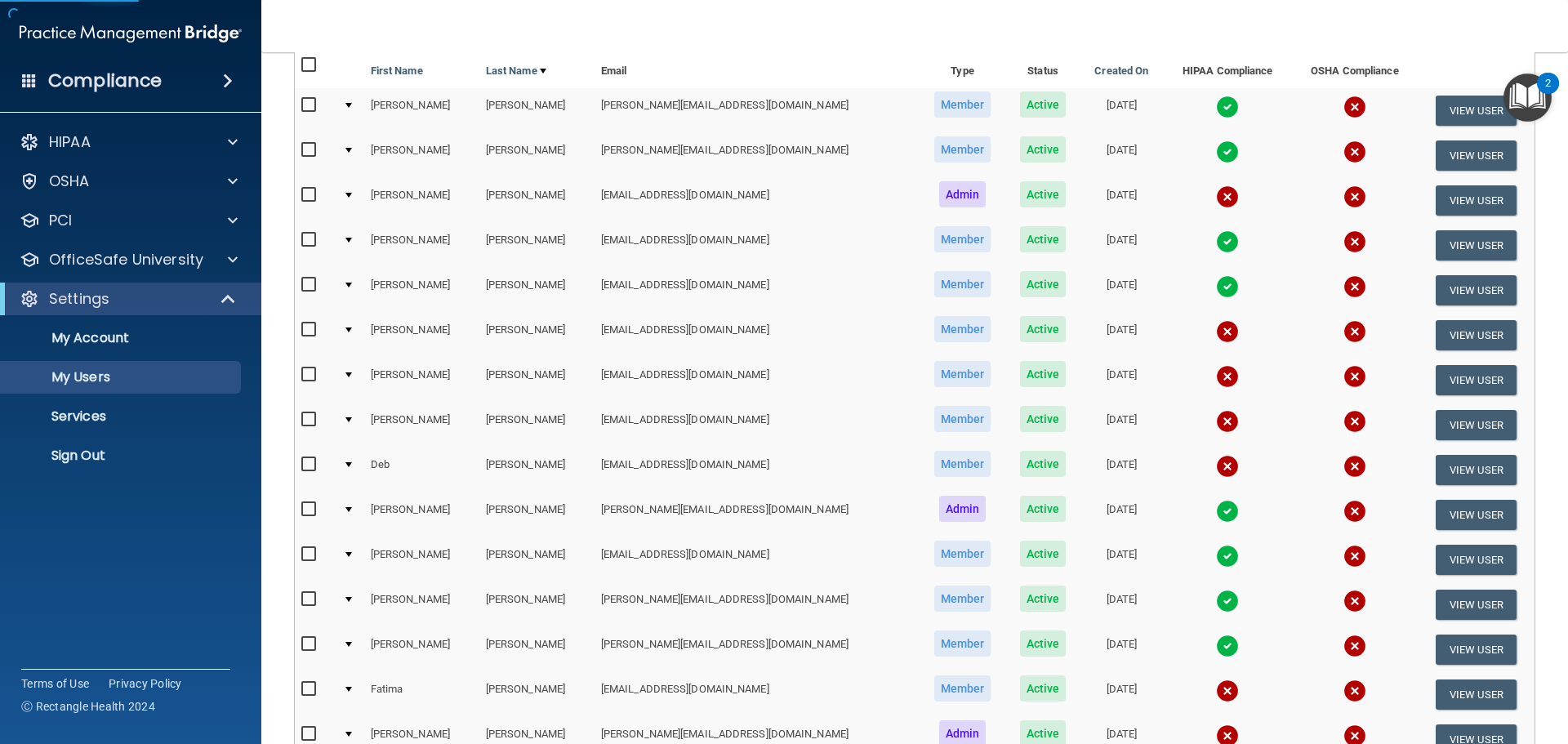
scroll to position [164, 0]
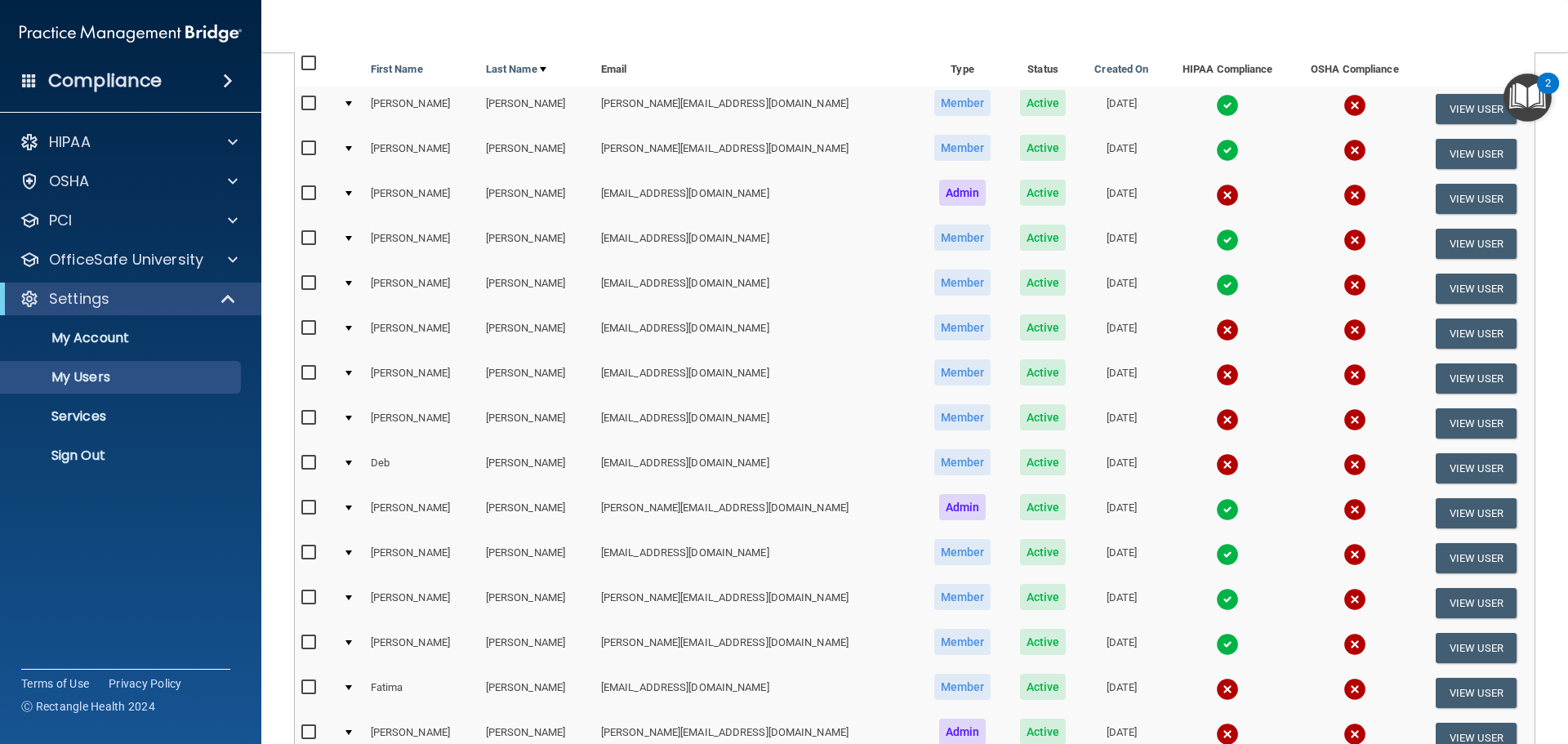
click at [1216, 423] on img at bounding box center [1227, 419] width 23 height 23
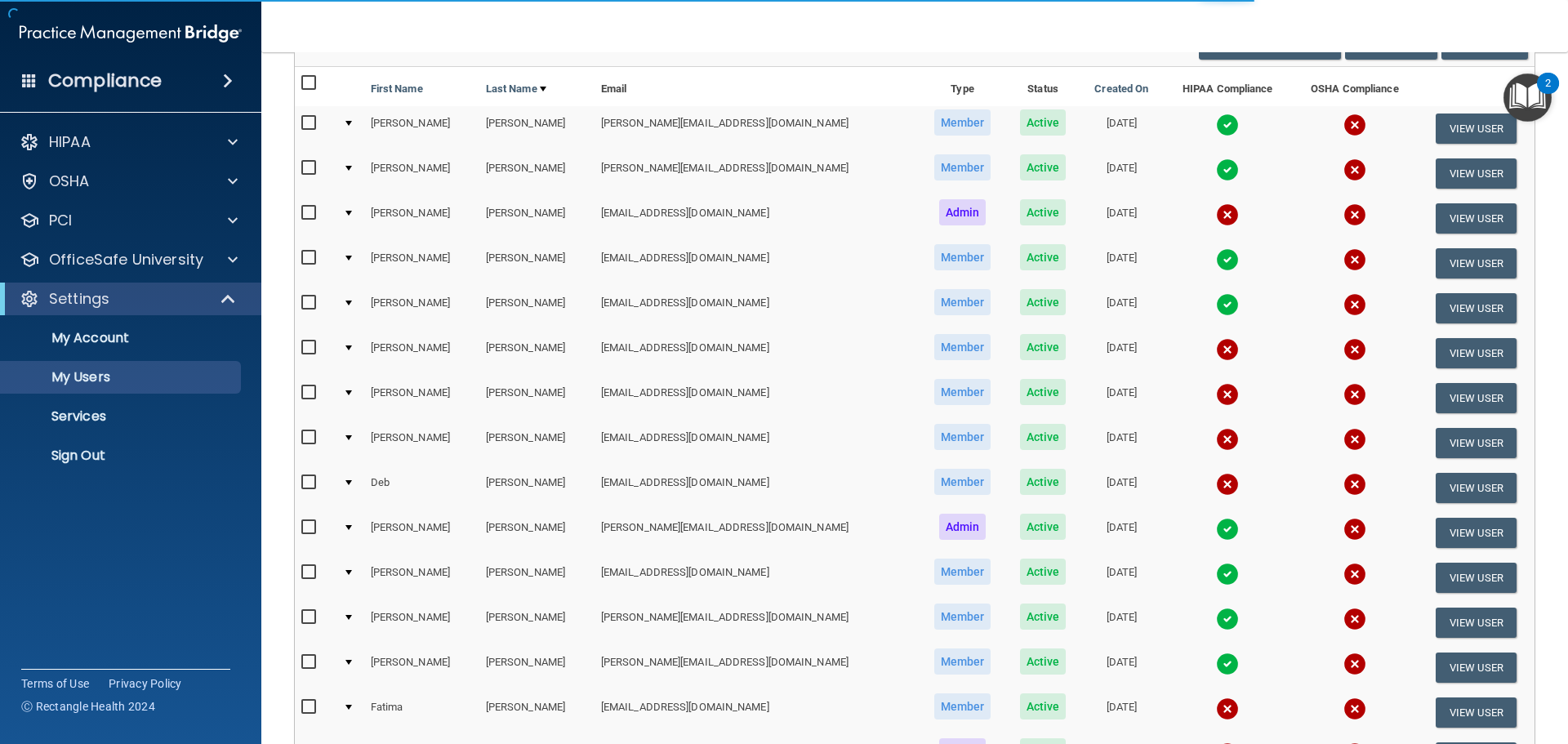
click at [1216, 436] on img at bounding box center [1227, 439] width 23 height 23
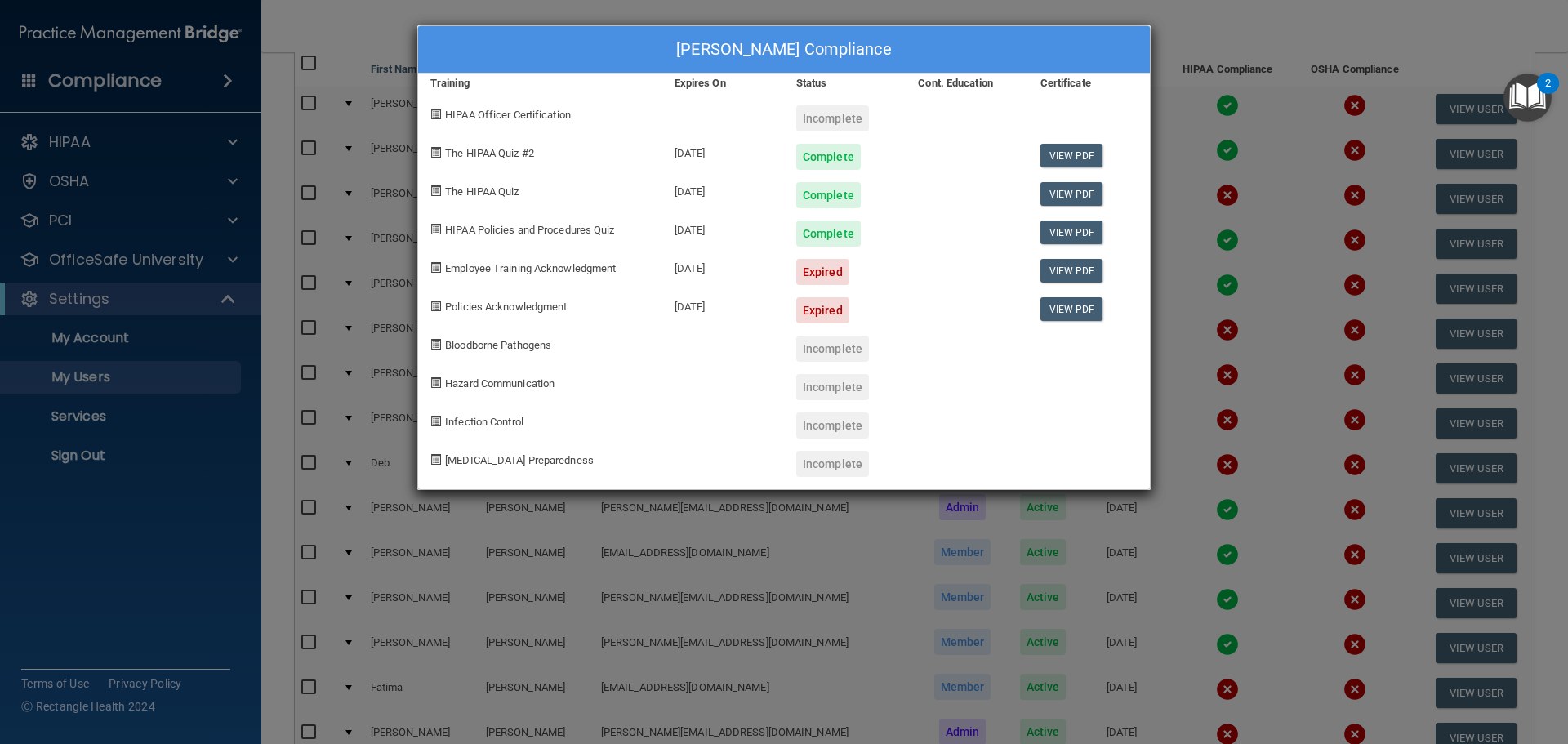
click at [1236, 33] on div "[PERSON_NAME] Compliance Training Expires On Status Cont. Education Certificate…" at bounding box center [784, 372] width 1568 height 744
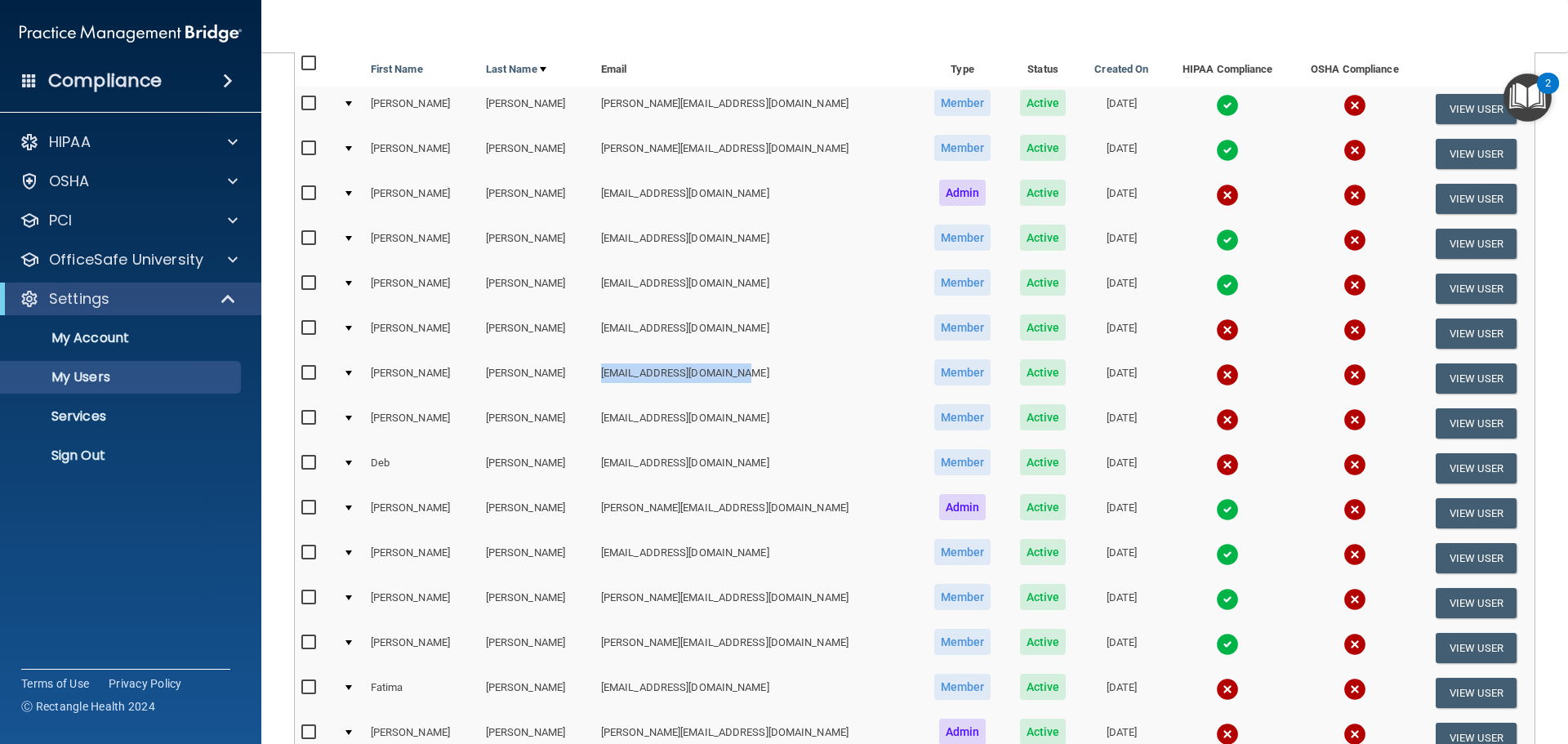
drag, startPoint x: 717, startPoint y: 374, endPoint x: 578, endPoint y: 377, distance: 139.0
click at [595, 377] on td "[EMAIL_ADDRESS][DOMAIN_NAME]" at bounding box center [757, 378] width 325 height 45
copy td "[EMAIL_ADDRESS][DOMAIN_NAME]"
drag, startPoint x: 729, startPoint y: 419, endPoint x: 581, endPoint y: 425, distance: 148.1
click at [595, 425] on td "[EMAIL_ADDRESS][DOMAIN_NAME]" at bounding box center [757, 423] width 325 height 45
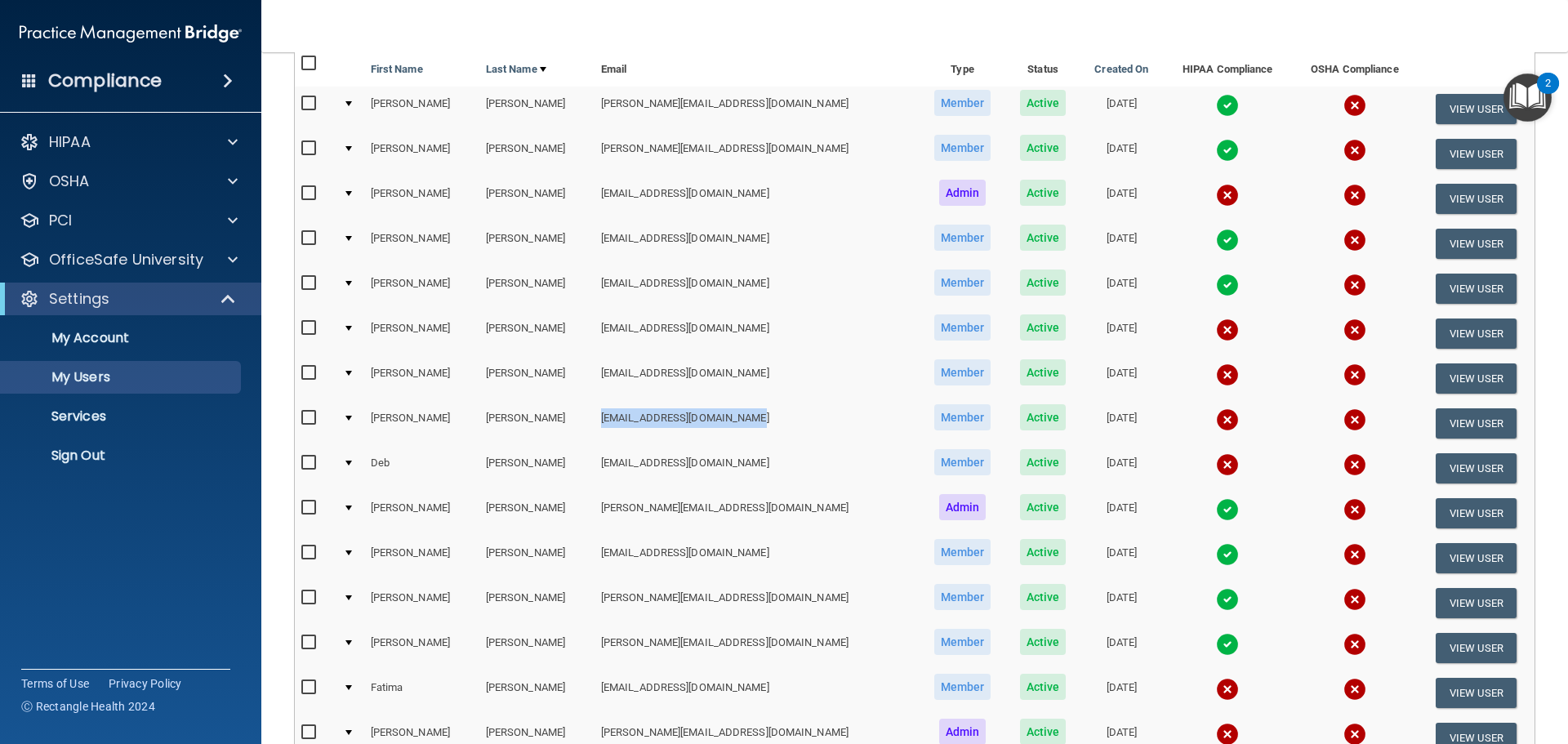
copy td "[EMAIL_ADDRESS][DOMAIN_NAME]"
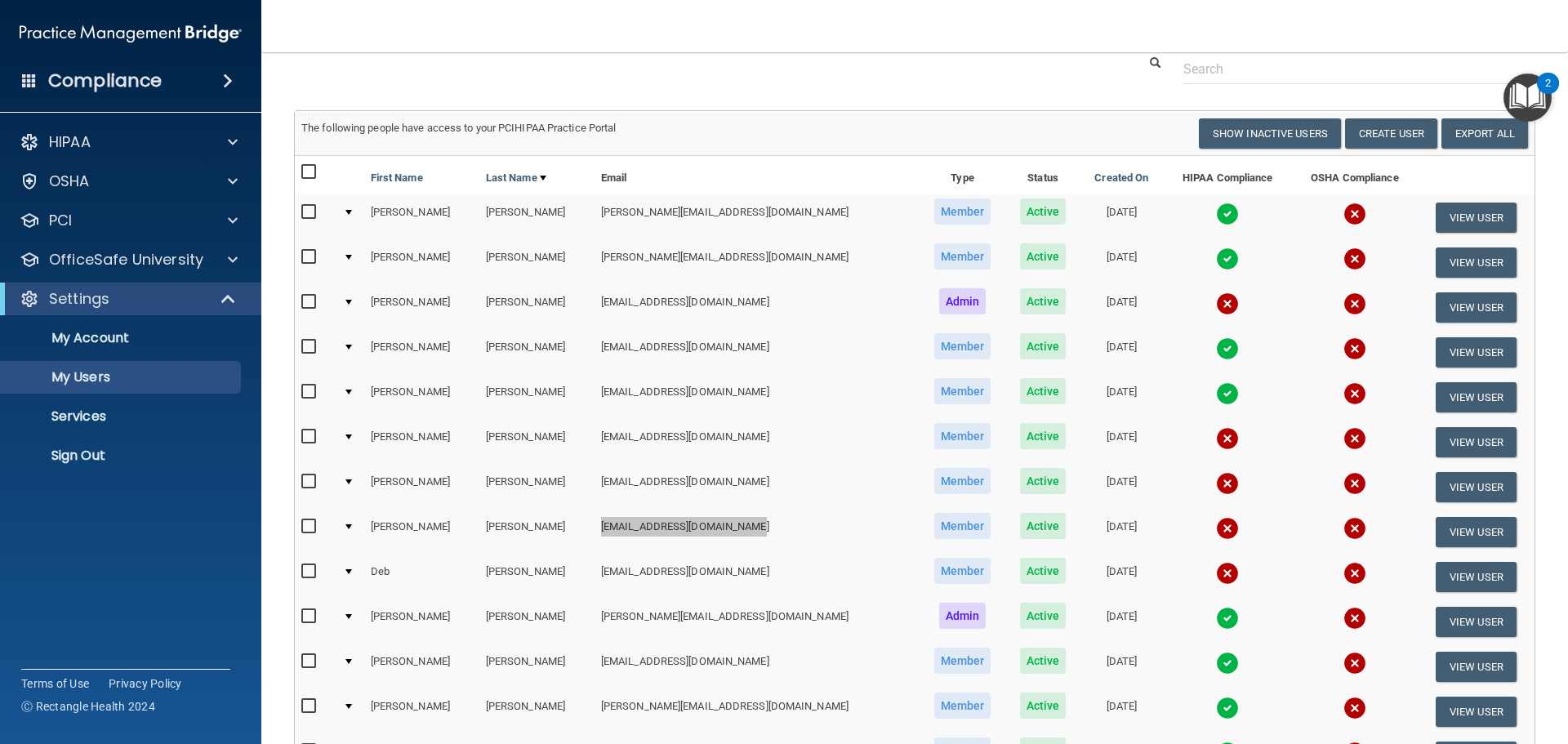
scroll to position [0, 0]
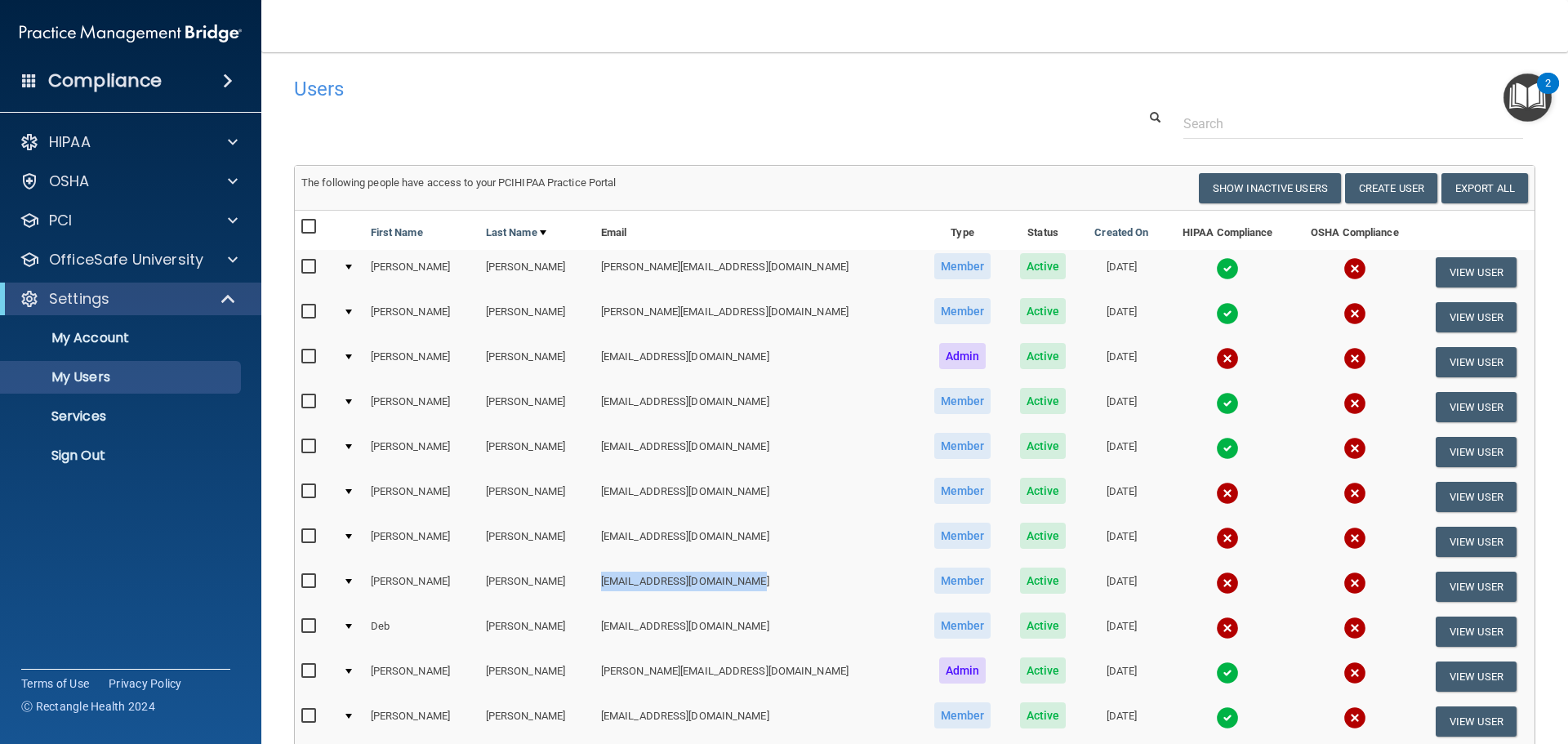
click at [755, 108] on div "Users" at bounding box center [651, 88] width 739 height 40
click at [81, 459] on p "Sign Out" at bounding box center [122, 456] width 223 height 16
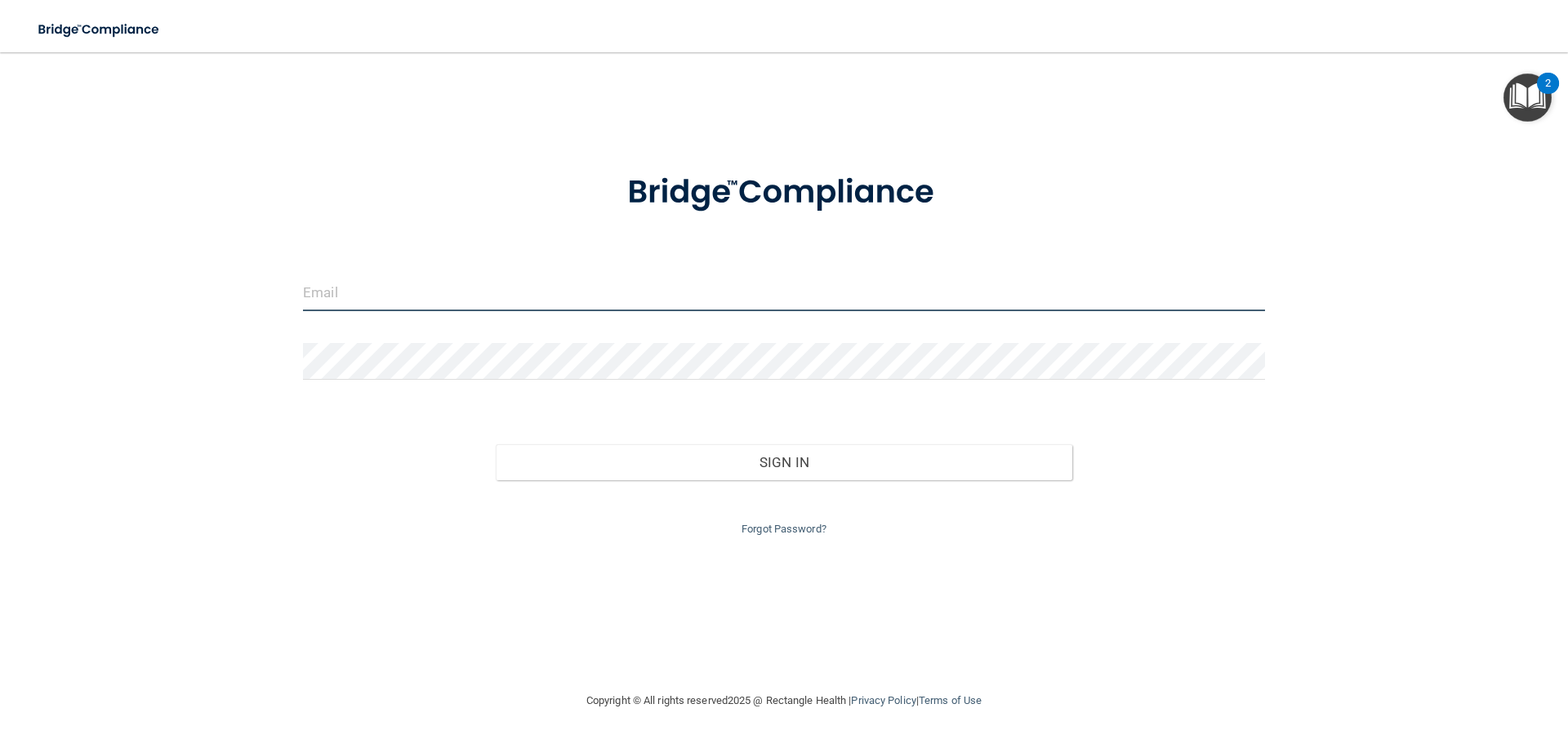
type input "[EMAIL_ADDRESS][DOMAIN_NAME]"
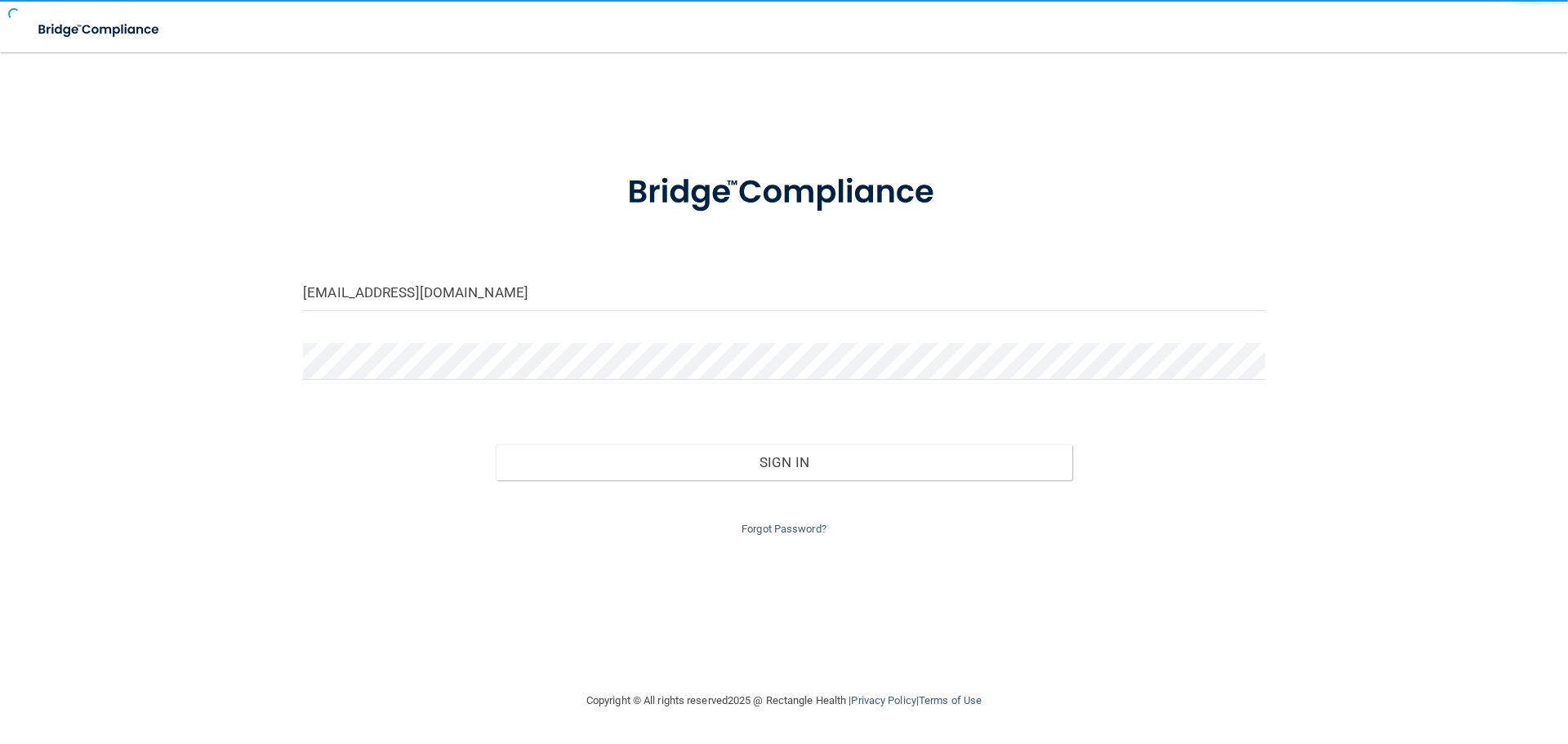
click at [511, 107] on div "[EMAIL_ADDRESS][DOMAIN_NAME] Invalid email/password. You don't have permission …" at bounding box center [784, 371] width 1503 height 606
